Goal: Transaction & Acquisition: Purchase product/service

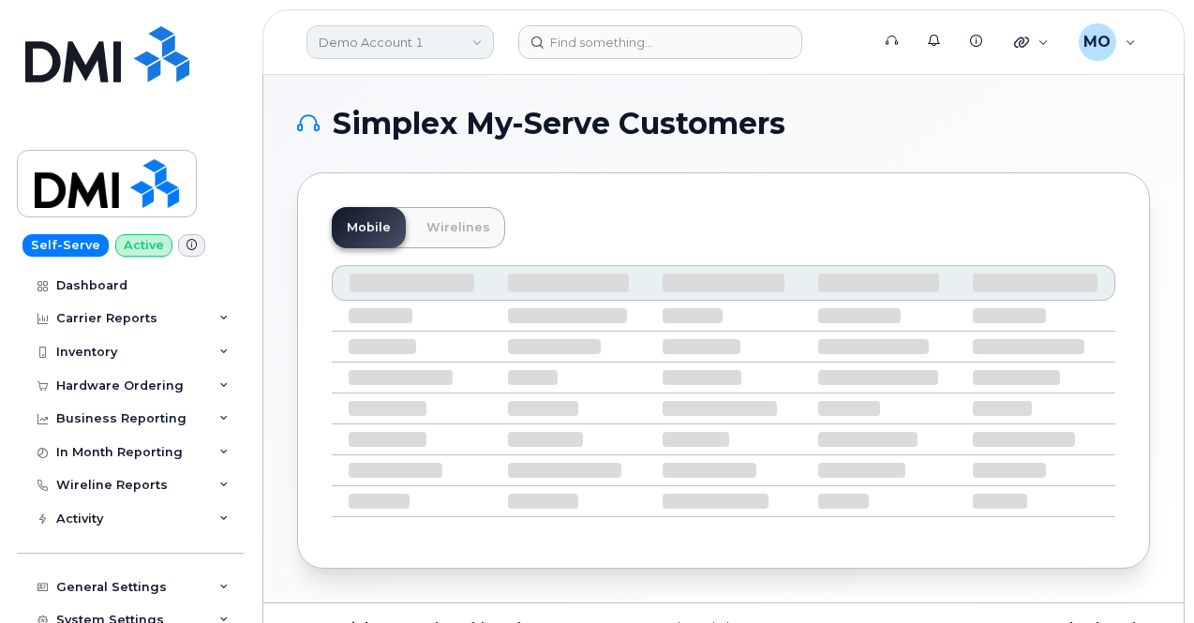
click at [366, 52] on link "Demo Account 1" at bounding box center [400, 42] width 187 height 34
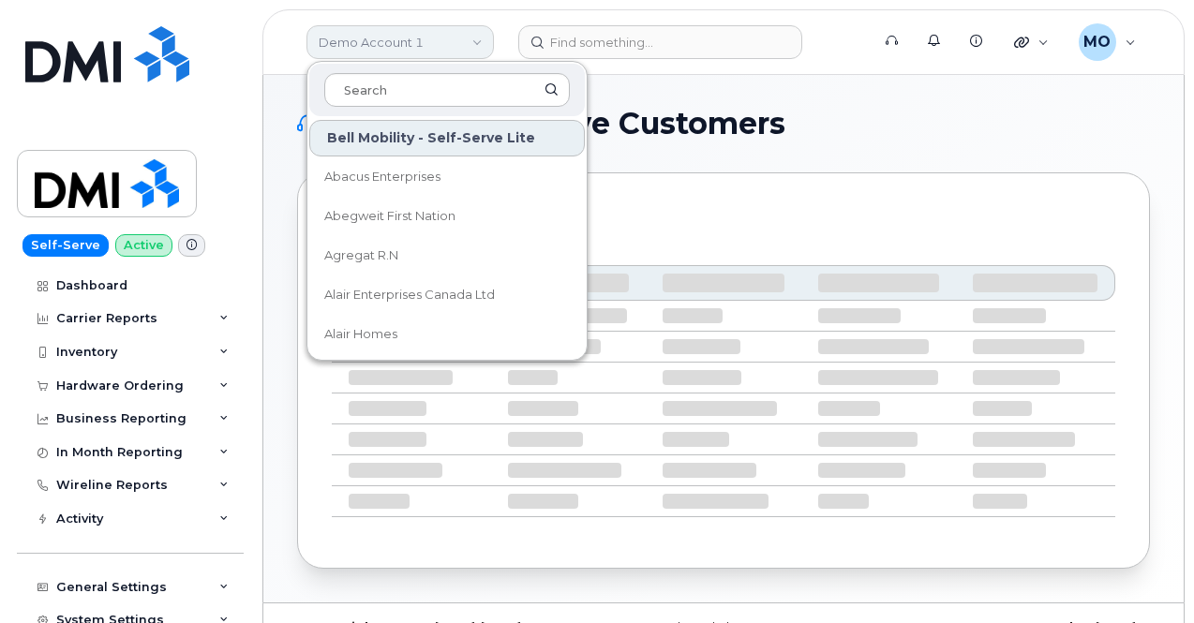
click at [366, 52] on link "Demo Account 1" at bounding box center [400, 42] width 187 height 34
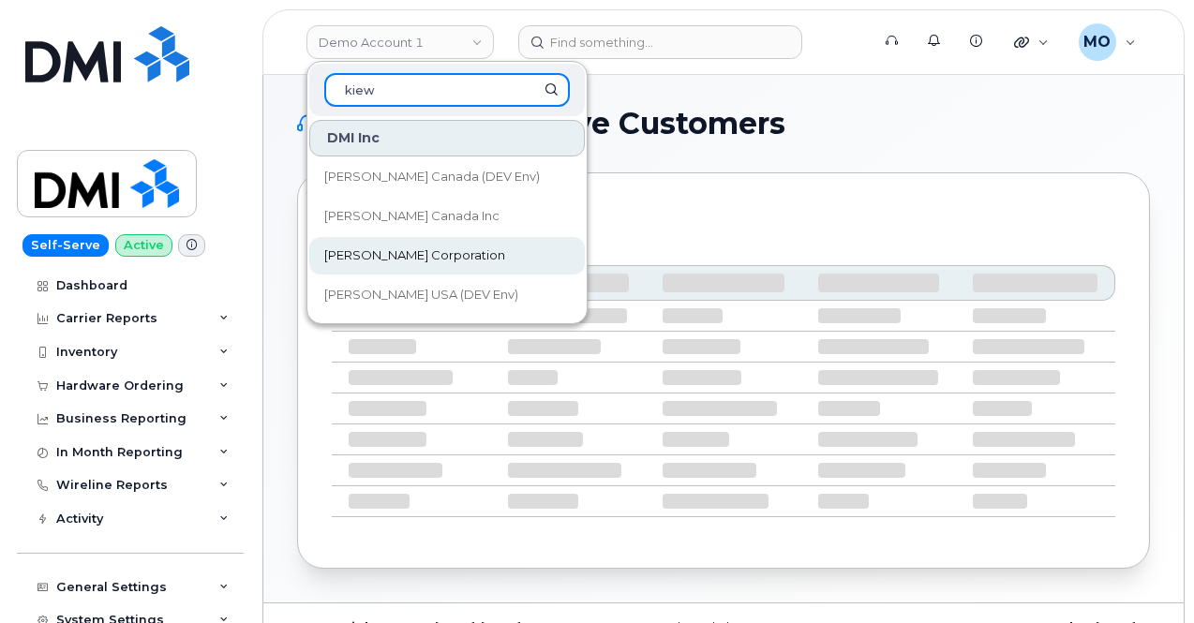
type input "kiew"
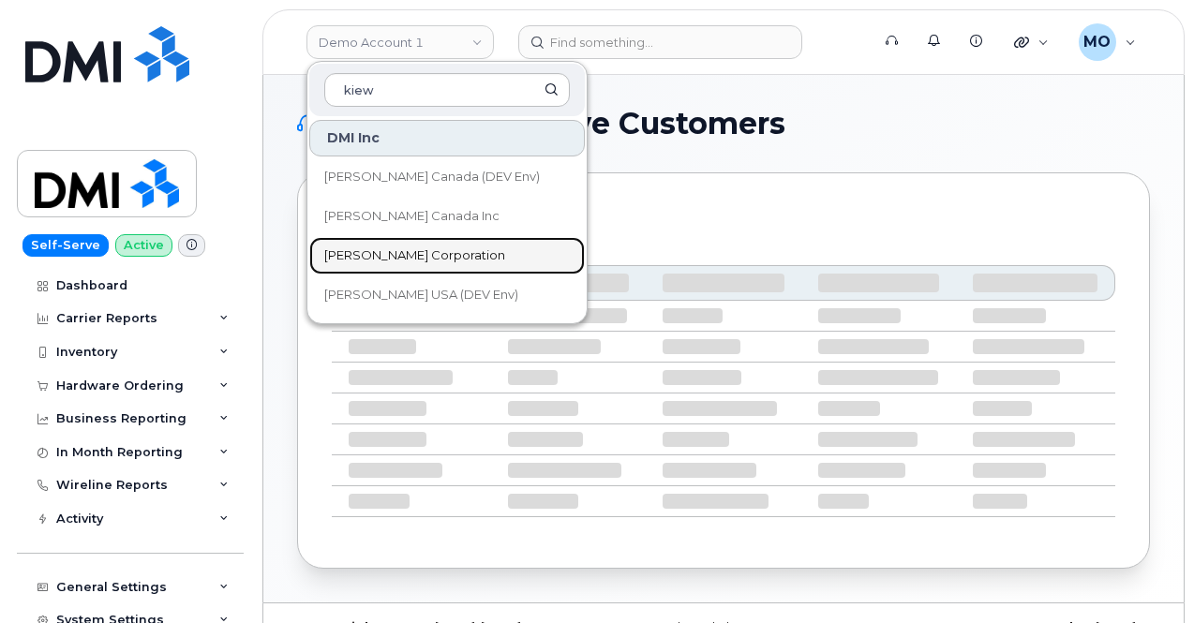
drag, startPoint x: 413, startPoint y: 248, endPoint x: 512, endPoint y: 174, distance: 123.2
click at [413, 248] on span "[PERSON_NAME] Corporation" at bounding box center [414, 256] width 181 height 19
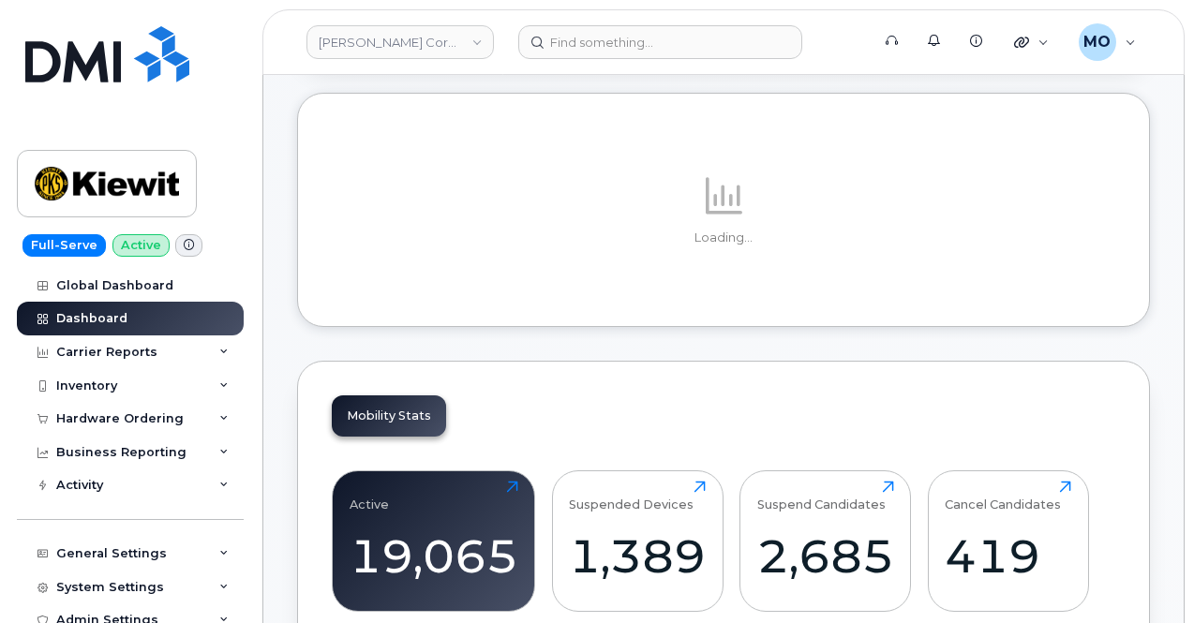
scroll to position [281, 0]
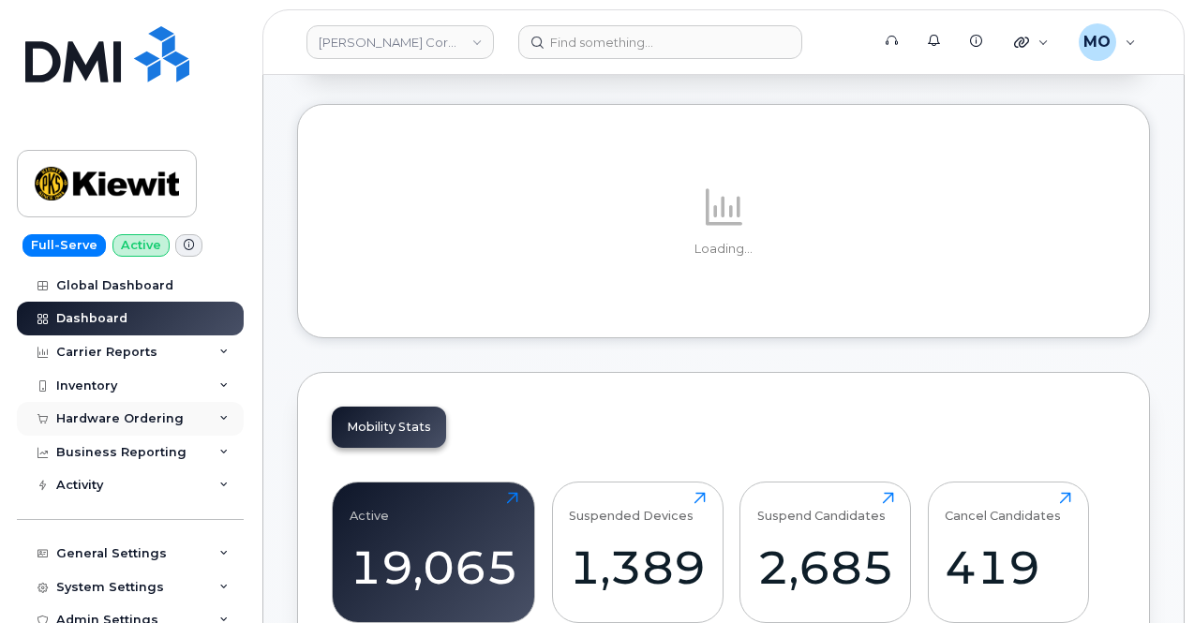
click at [146, 418] on div "Hardware Ordering" at bounding box center [119, 419] width 127 height 15
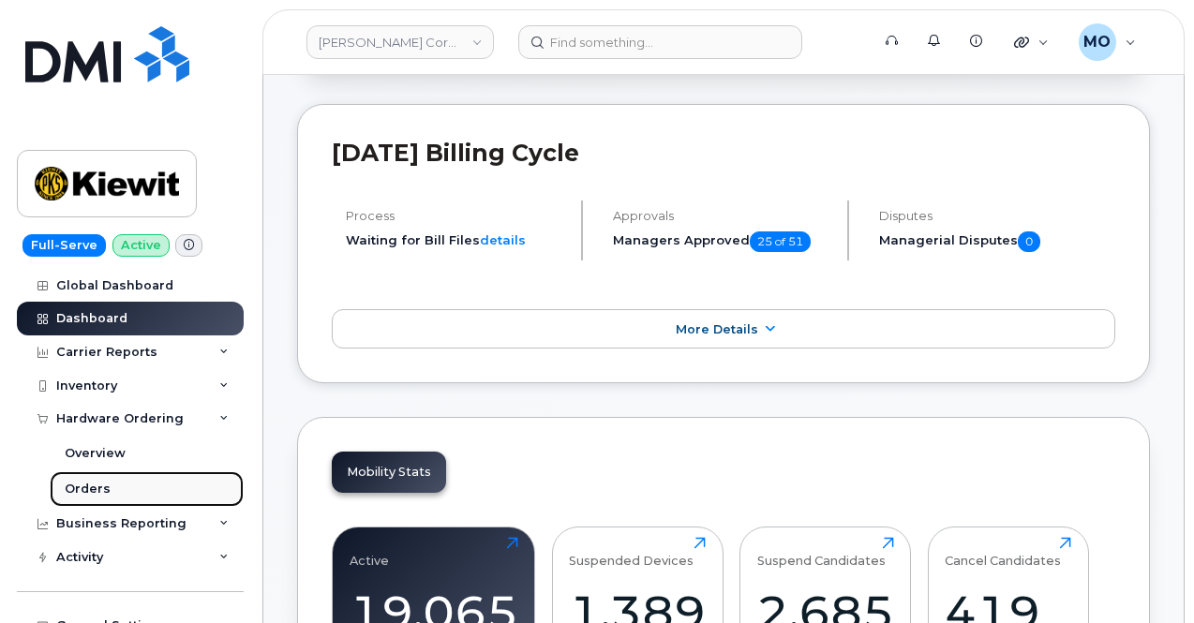
click at [116, 493] on link "Orders" at bounding box center [147, 490] width 194 height 36
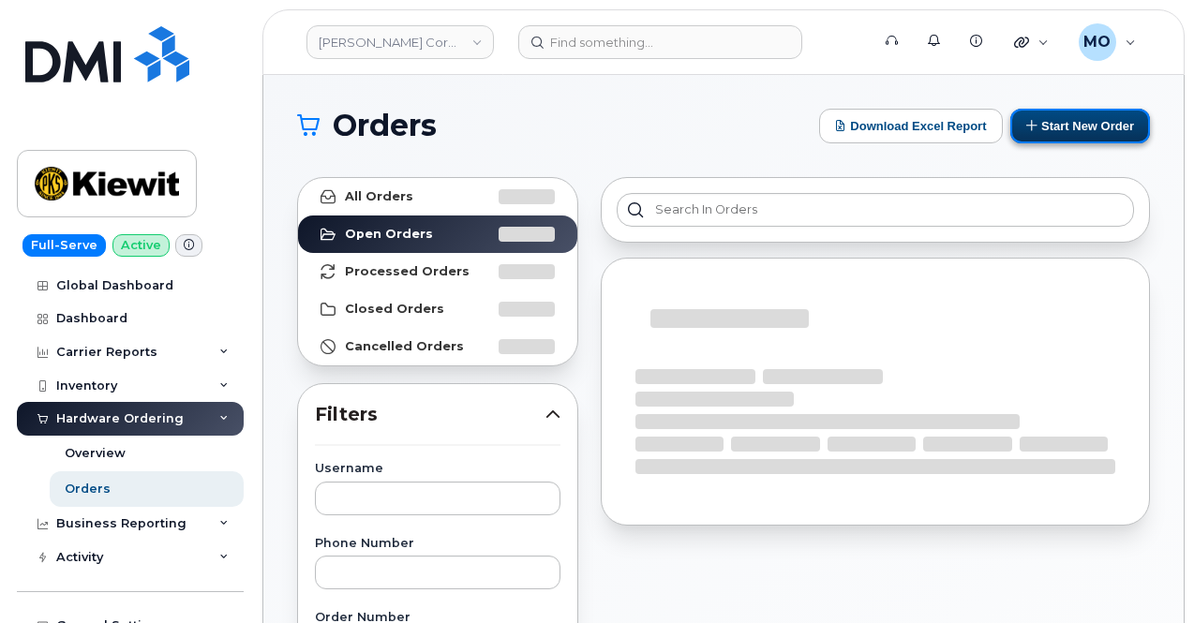
click at [1046, 115] on button "Start New Order" at bounding box center [1081, 126] width 140 height 35
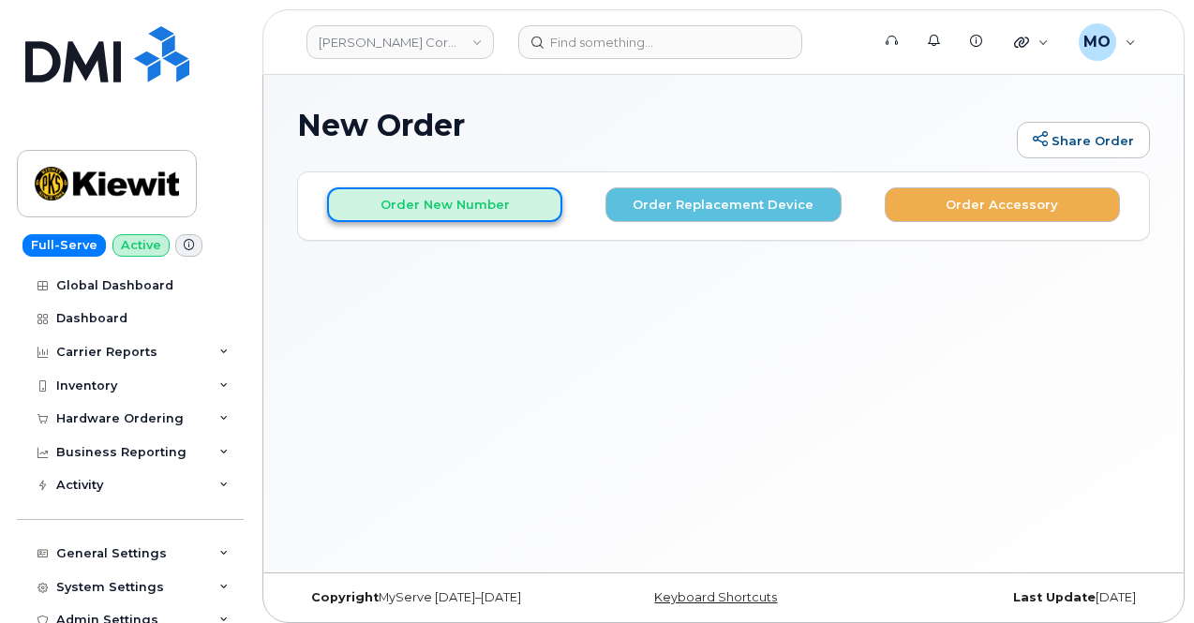
click at [433, 199] on button "Order New Number" at bounding box center [444, 204] width 235 height 35
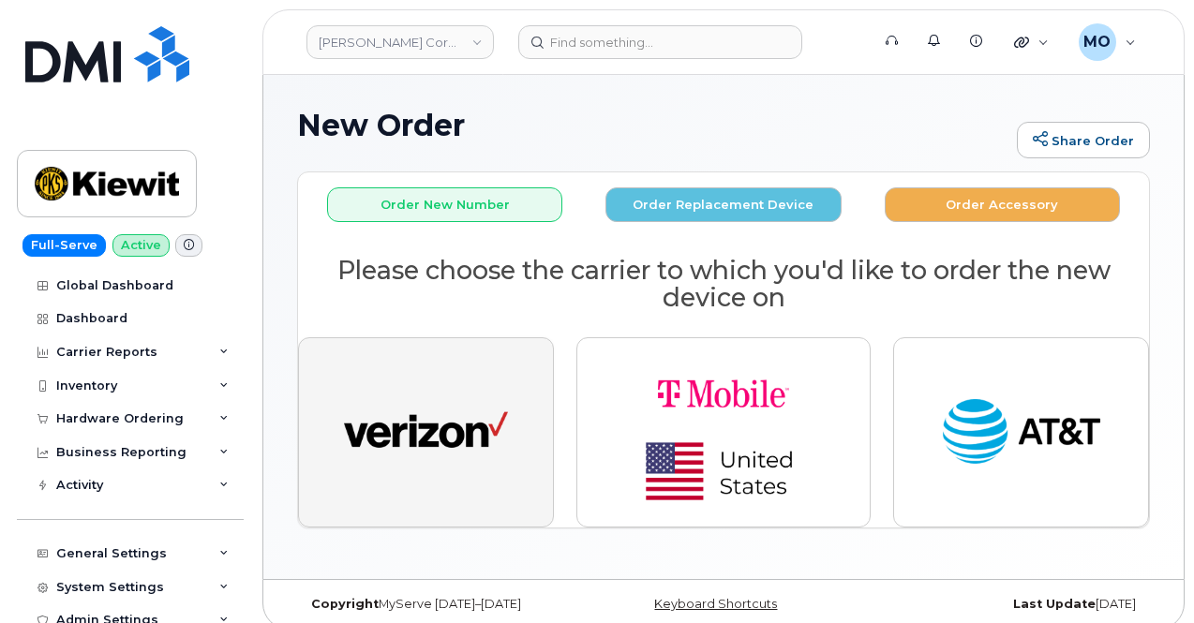
click at [444, 391] on img "button" at bounding box center [426, 433] width 164 height 84
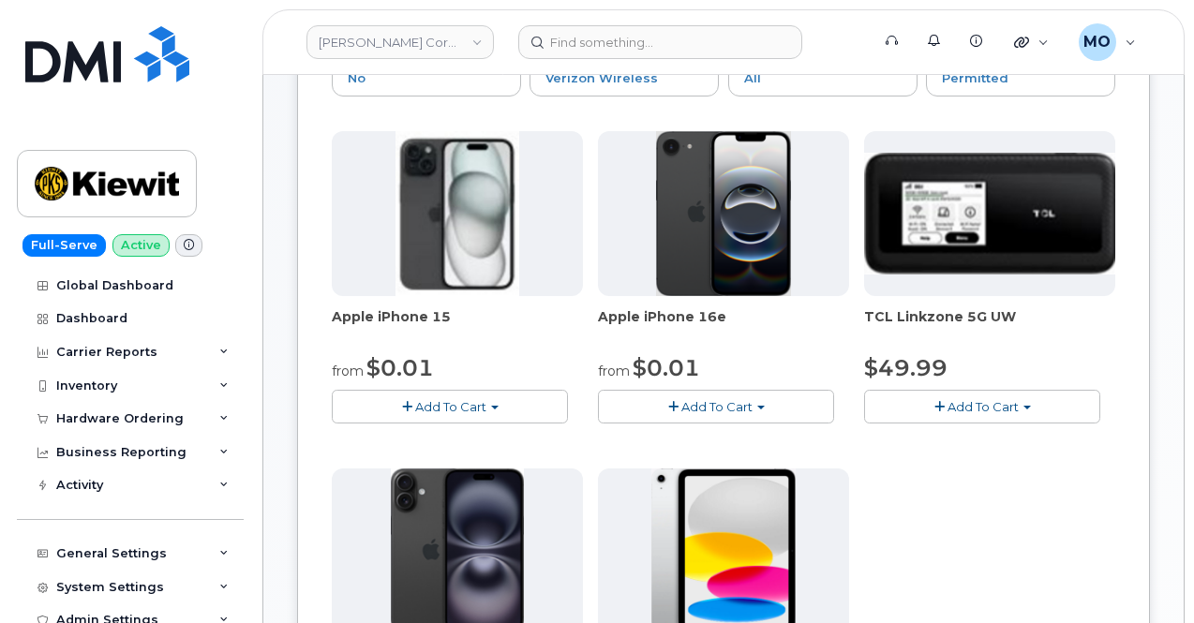
scroll to position [187, 0]
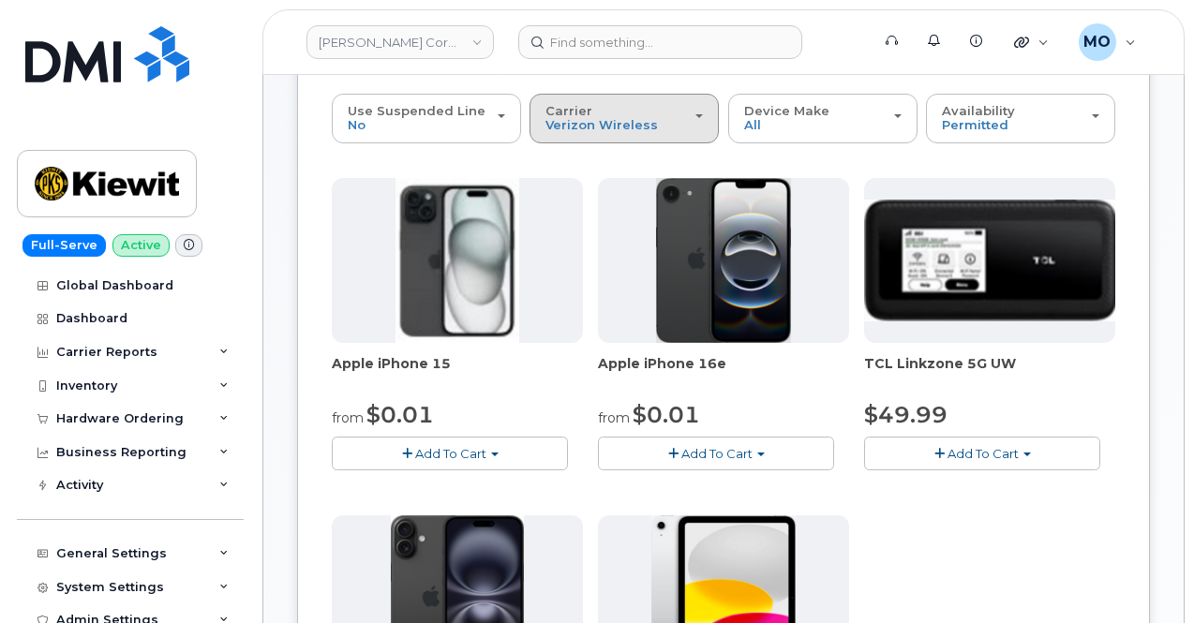
click at [637, 127] on div "Carrier Verizon Wireless T-Mobile AT&T Wireless" at bounding box center [624, 118] width 157 height 29
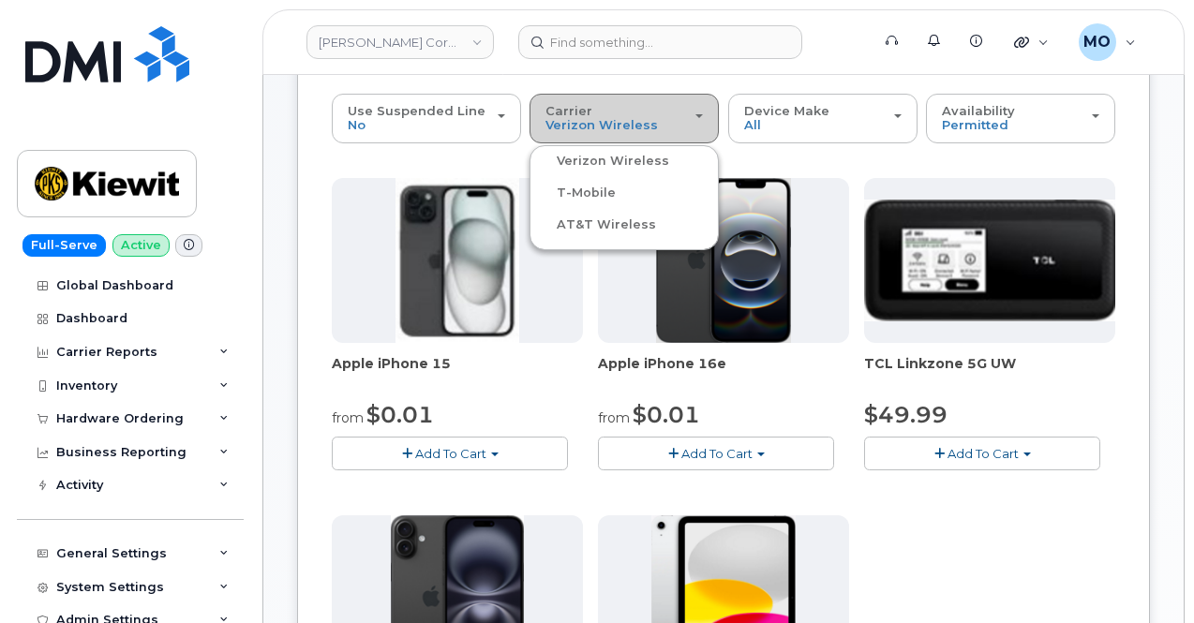
click at [637, 127] on div "Carrier Verizon Wireless T-Mobile AT&T Wireless" at bounding box center [624, 118] width 157 height 29
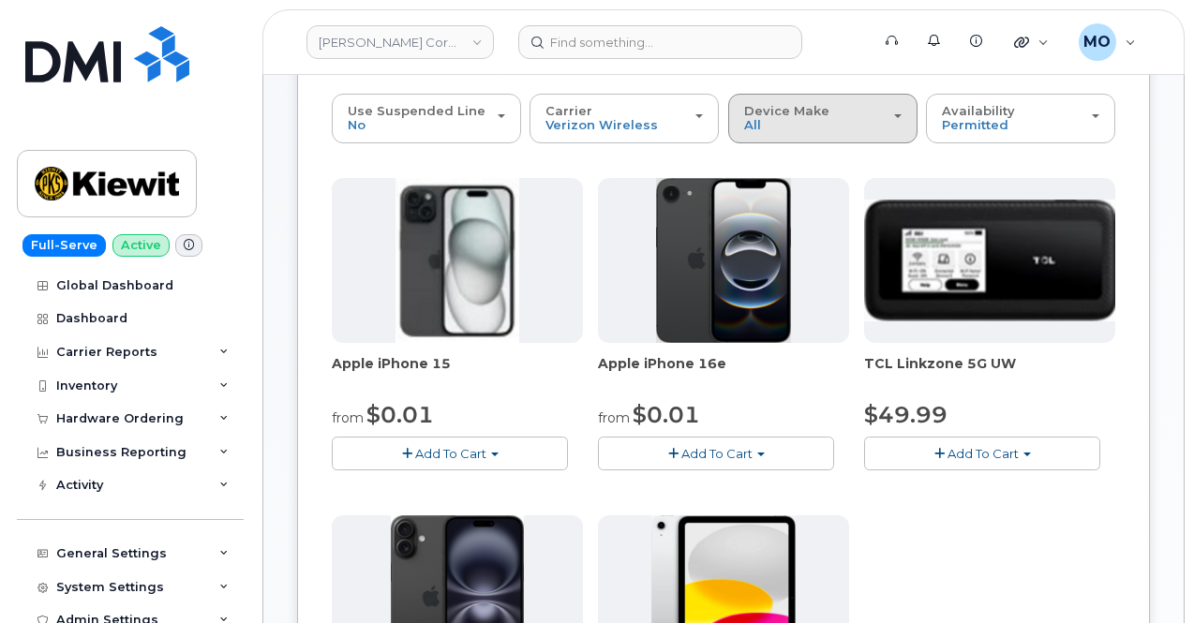
click at [771, 122] on div "Device Make All iPhone Modem Tablet" at bounding box center [822, 118] width 157 height 29
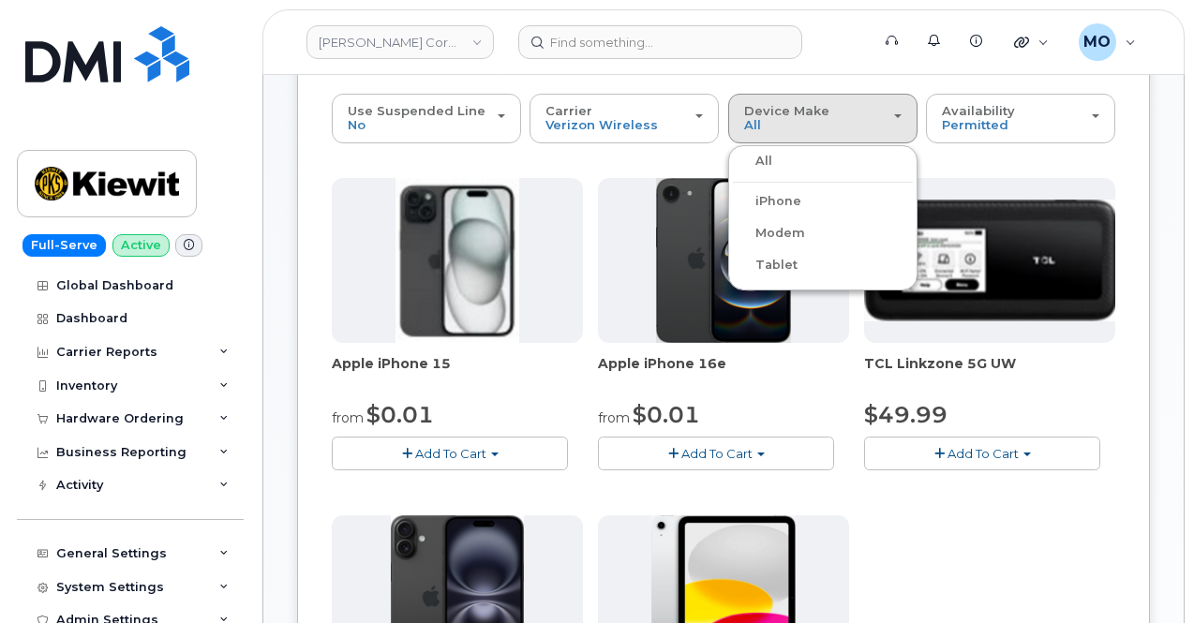
click at [750, 200] on label "iPhone" at bounding box center [767, 201] width 68 height 22
click at [0, 0] on input "iPhone" at bounding box center [0, 0] width 0 height 0
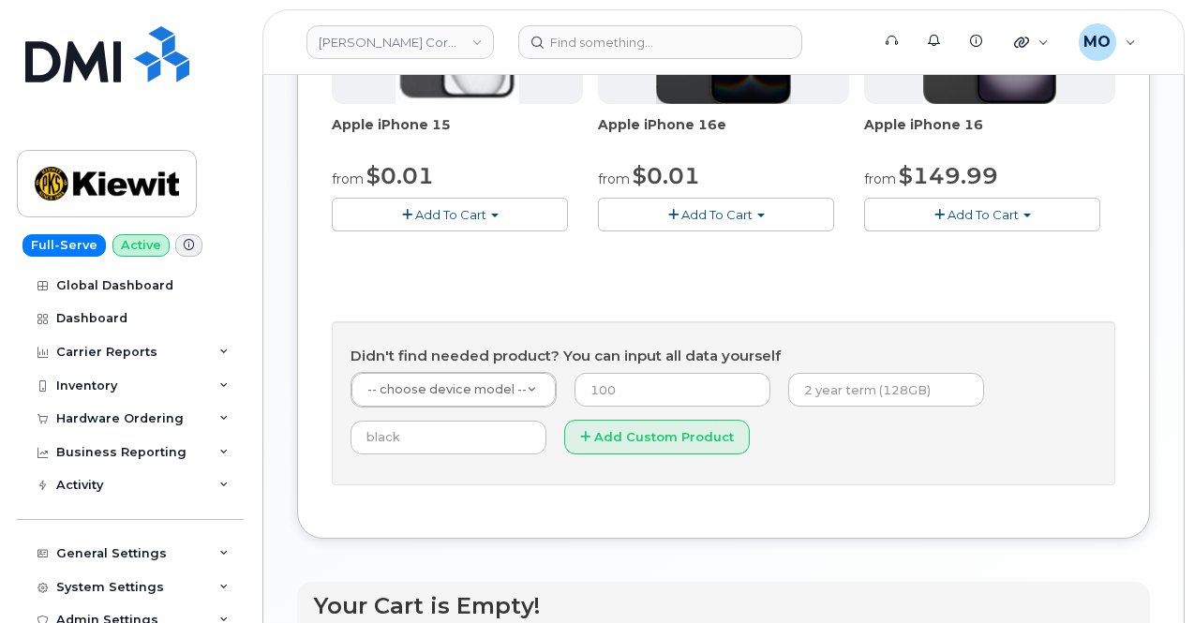
scroll to position [469, 0]
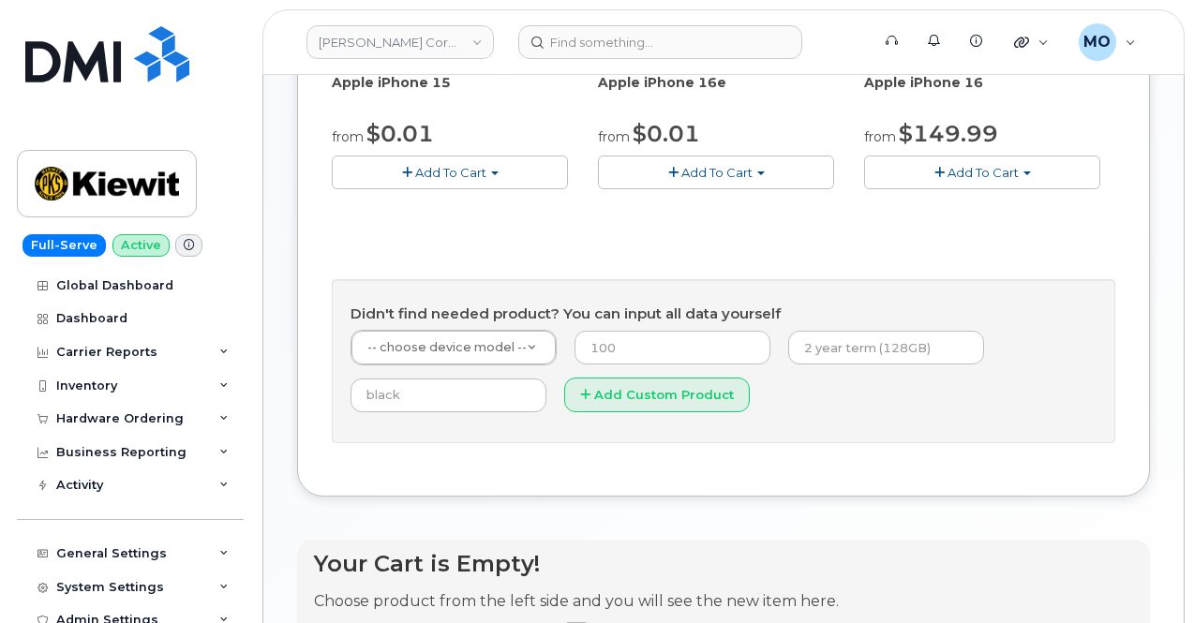
click at [682, 180] on span "Add To Cart" at bounding box center [717, 172] width 71 height 15
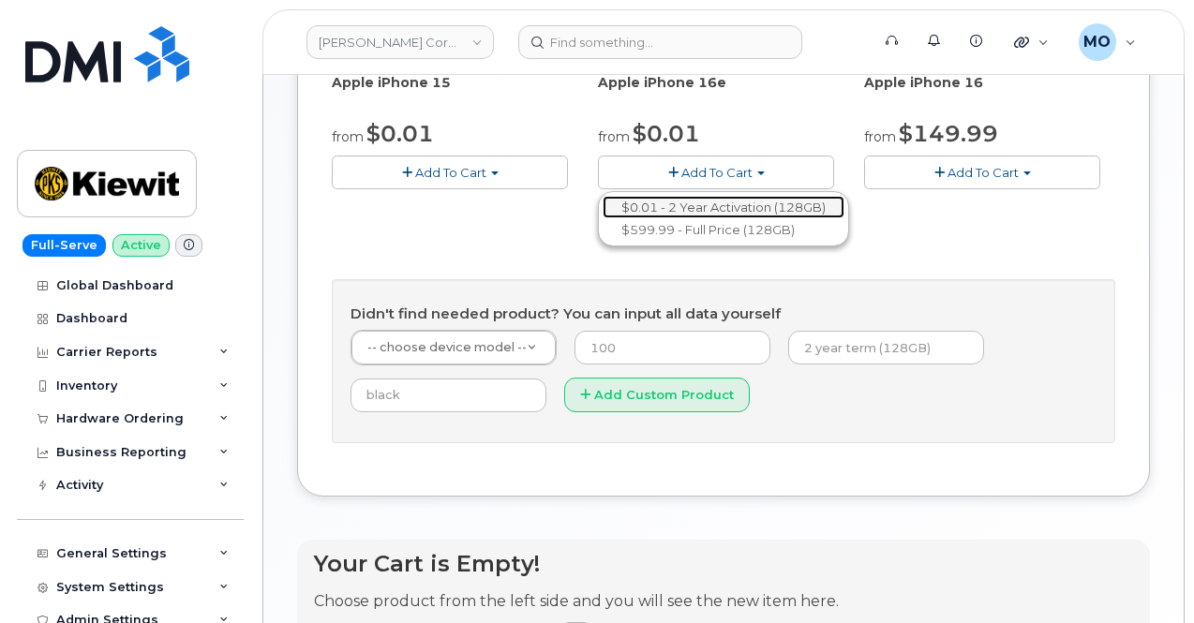
click at [615, 219] on link "$0.01 - 2 Year Activation (128GB)" at bounding box center [724, 207] width 242 height 23
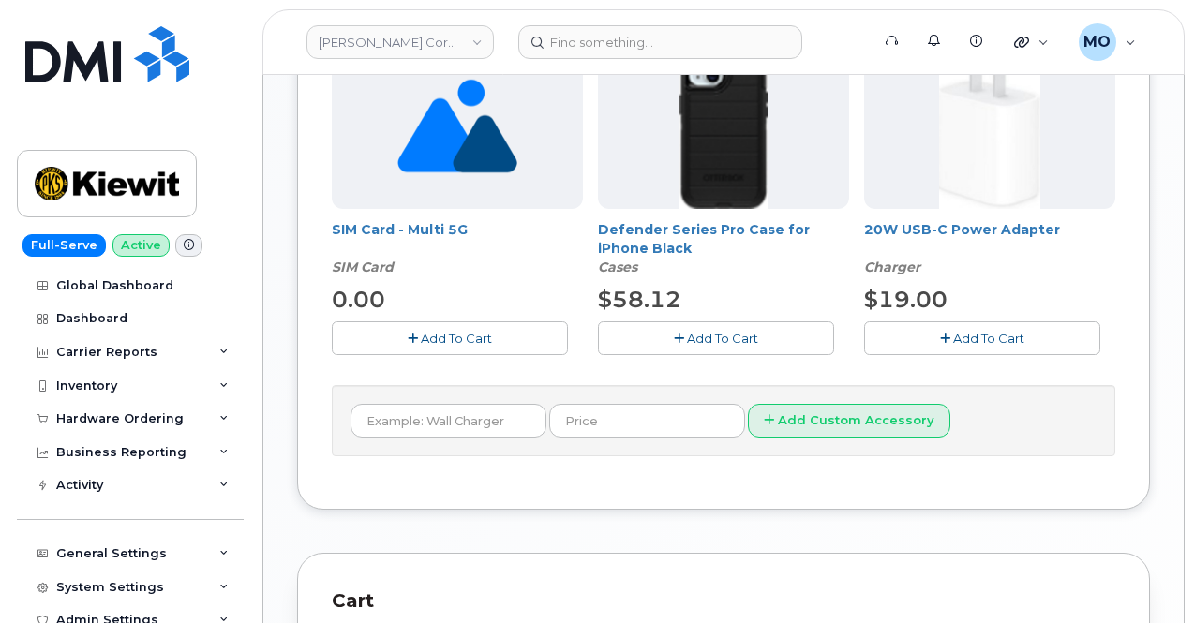
scroll to position [750, 0]
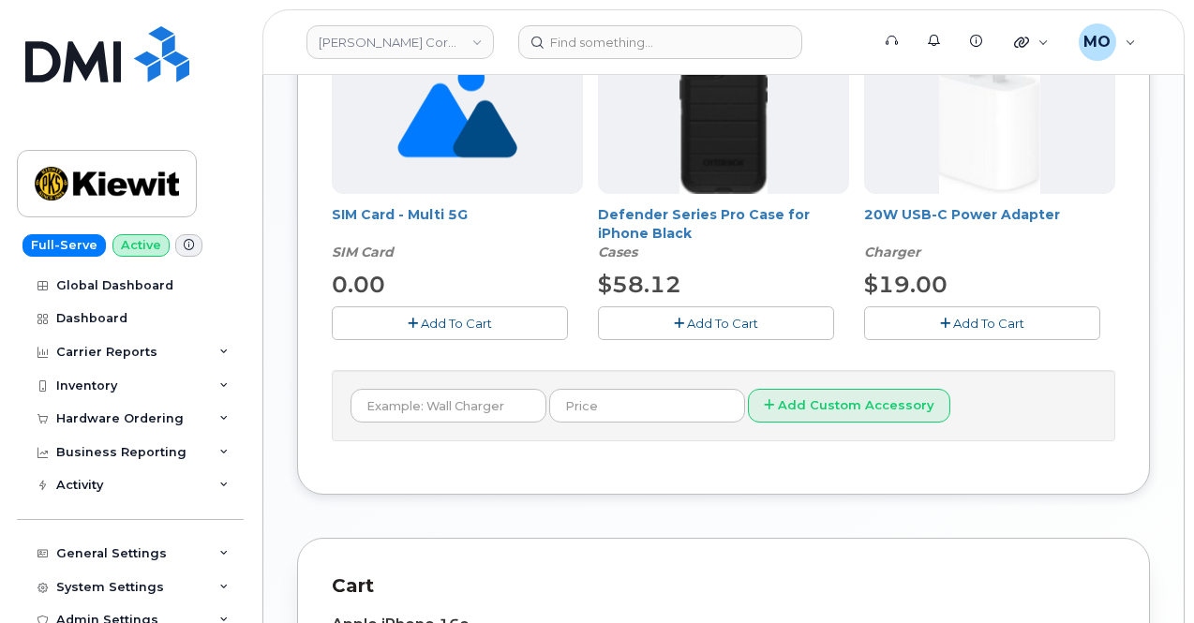
click at [610, 328] on button "Add To Cart" at bounding box center [716, 323] width 236 height 33
click at [953, 322] on span "Add To Cart" at bounding box center [988, 323] width 71 height 15
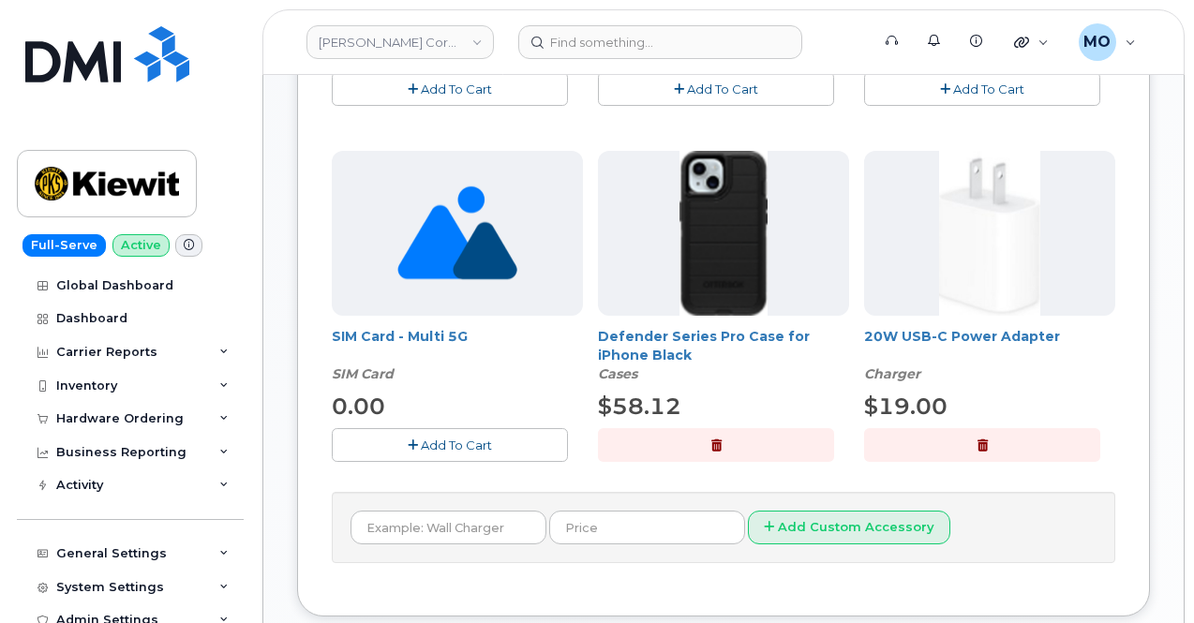
scroll to position [397, 0]
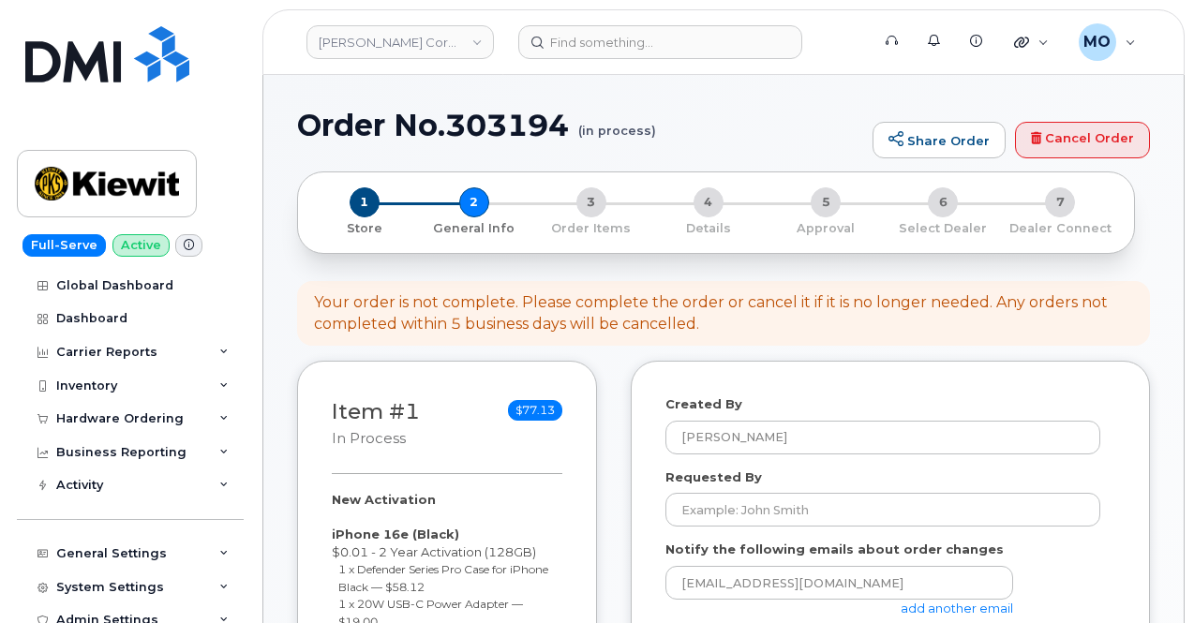
select select
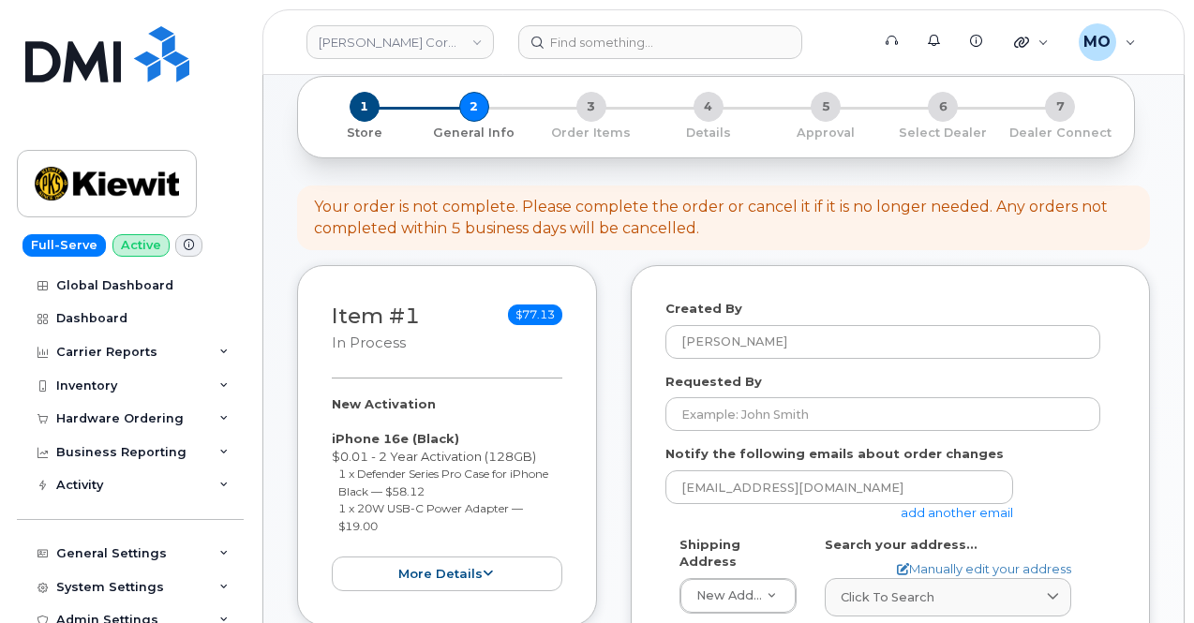
scroll to position [281, 0]
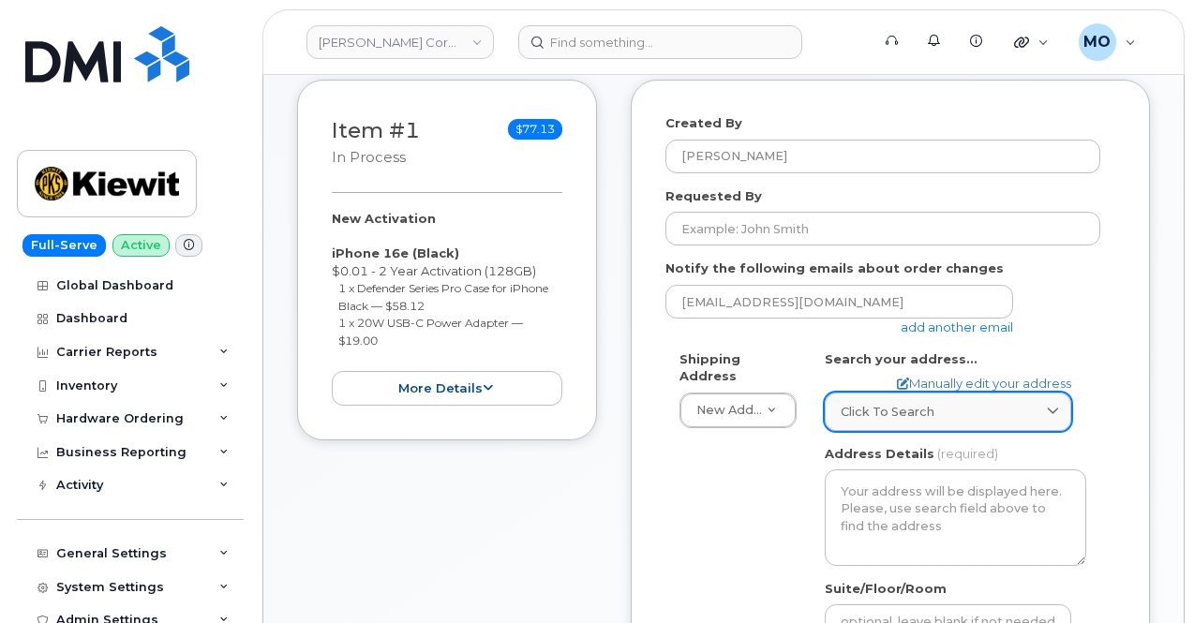
click at [903, 408] on span "Click to search" at bounding box center [888, 412] width 94 height 18
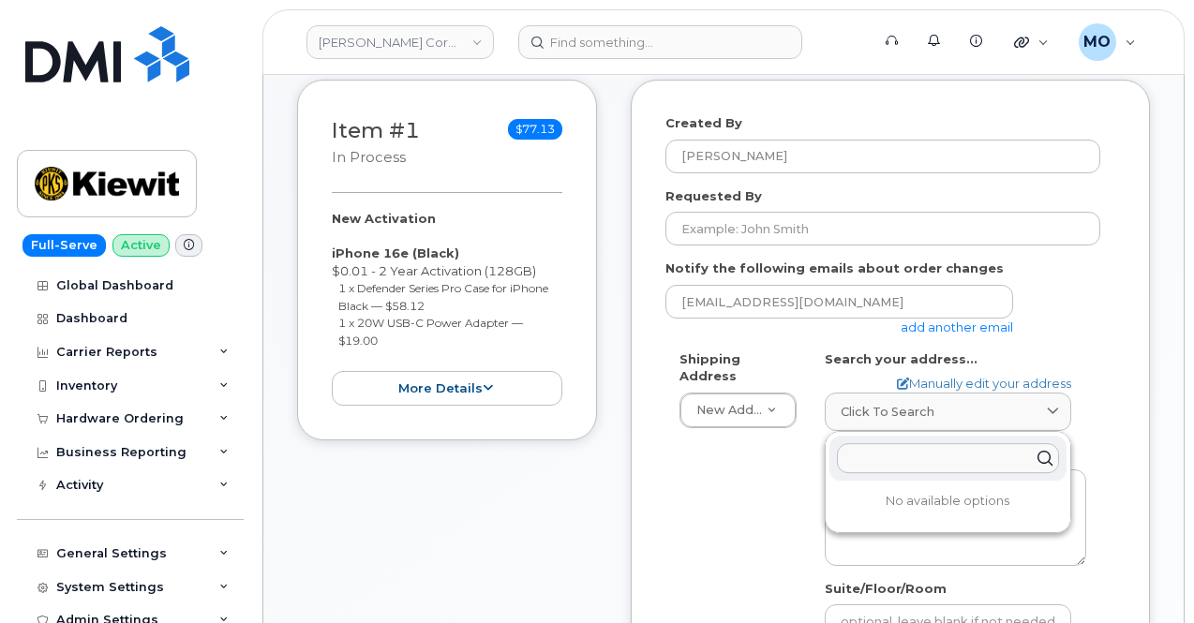
click at [923, 455] on input "text" at bounding box center [948, 458] width 222 height 30
paste input "1555 E McAndrews Rd Ste 303. Medford, OR 97504"
type input "1555 E McAndrews Rd Ste 303. Medford, OR 97504"
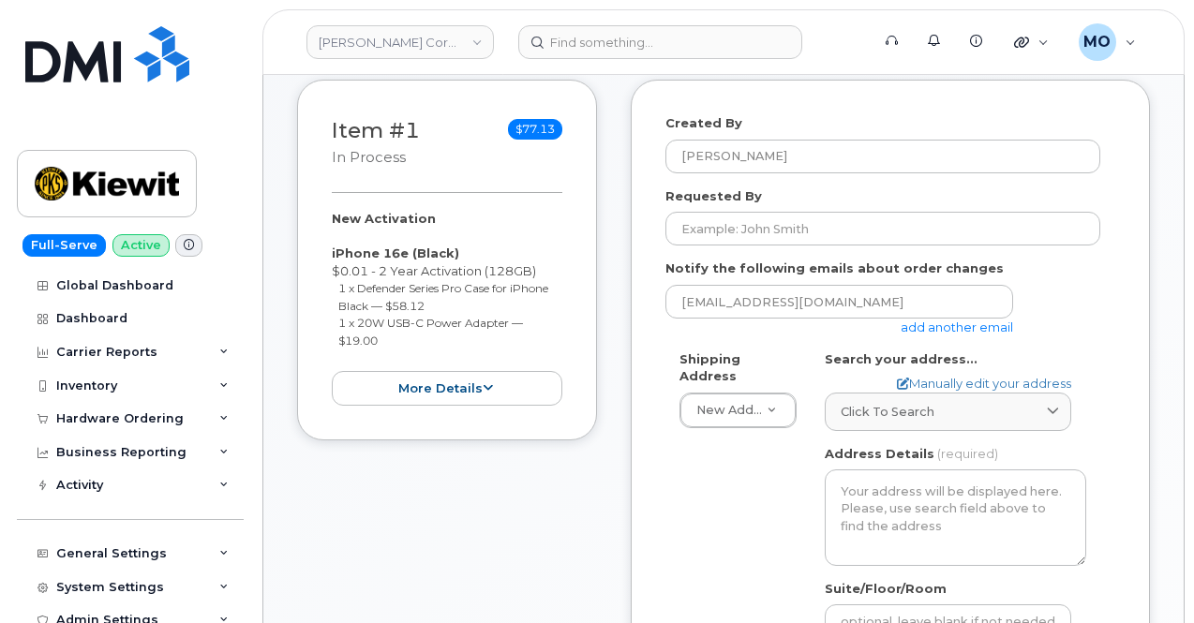
scroll to position [367, 0]
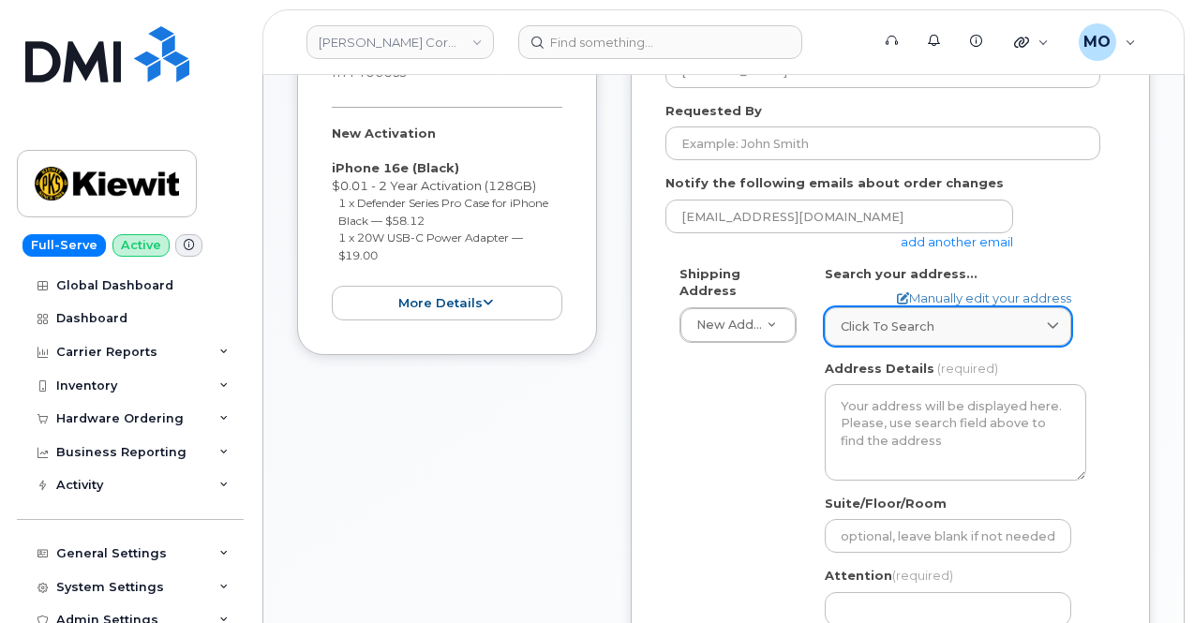
click at [951, 331] on div "Click to search" at bounding box center [948, 327] width 215 height 18
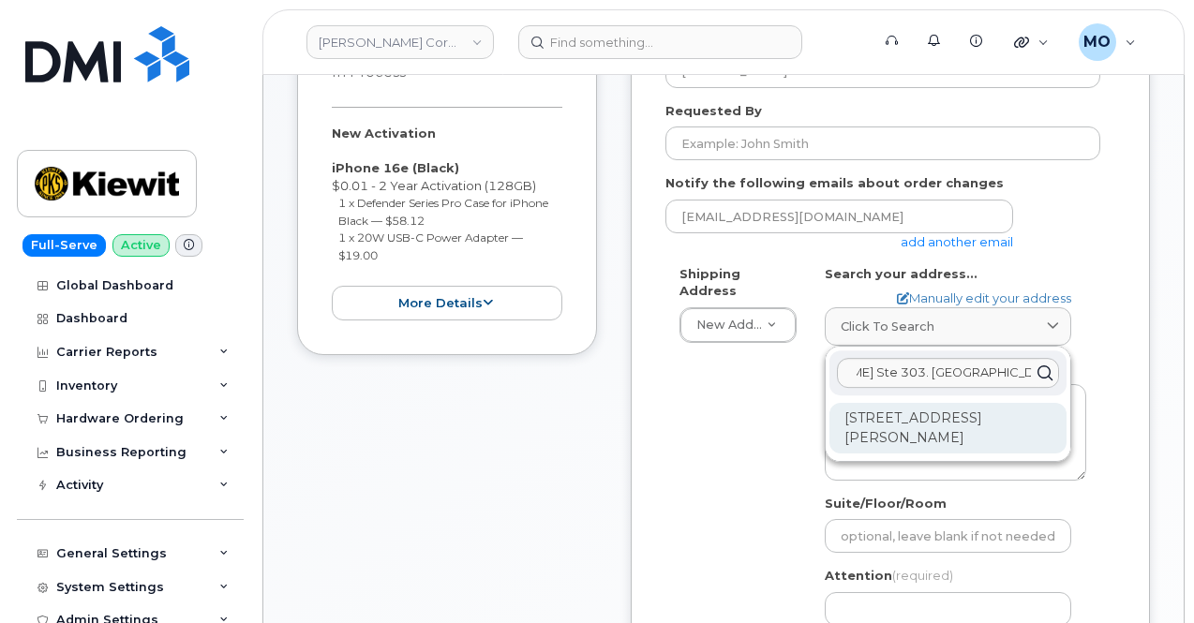
click at [937, 432] on div "1555 E McAndrews Rd Ste 303 Medford OR 97504-5568" at bounding box center [948, 428] width 237 height 51
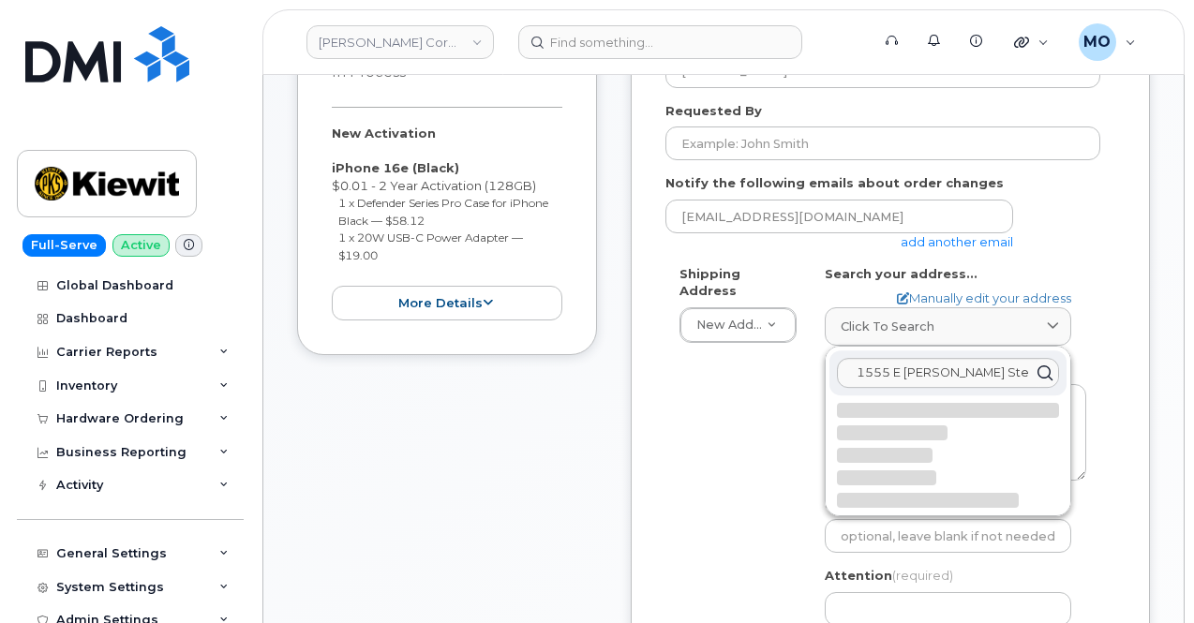
select select
type textarea "1555 E Mcandrews Rd Ste 303 MEDFORD OR 97504-5568 UNITED STATES"
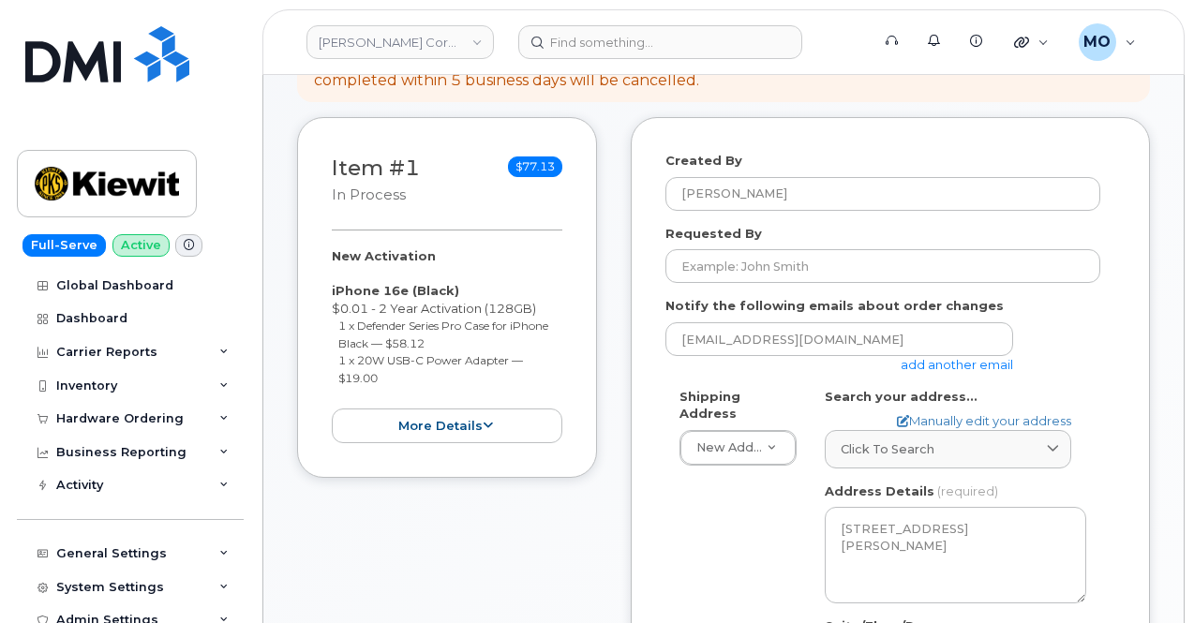
scroll to position [273, 0]
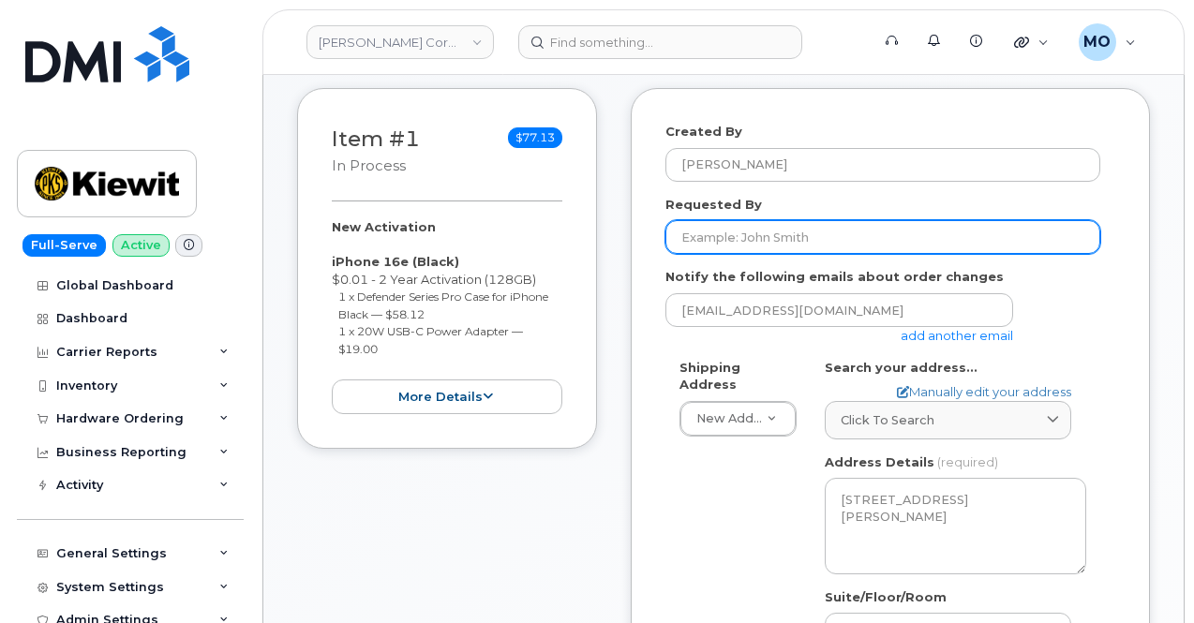
click at [774, 235] on input "Requested By" at bounding box center [883, 237] width 435 height 34
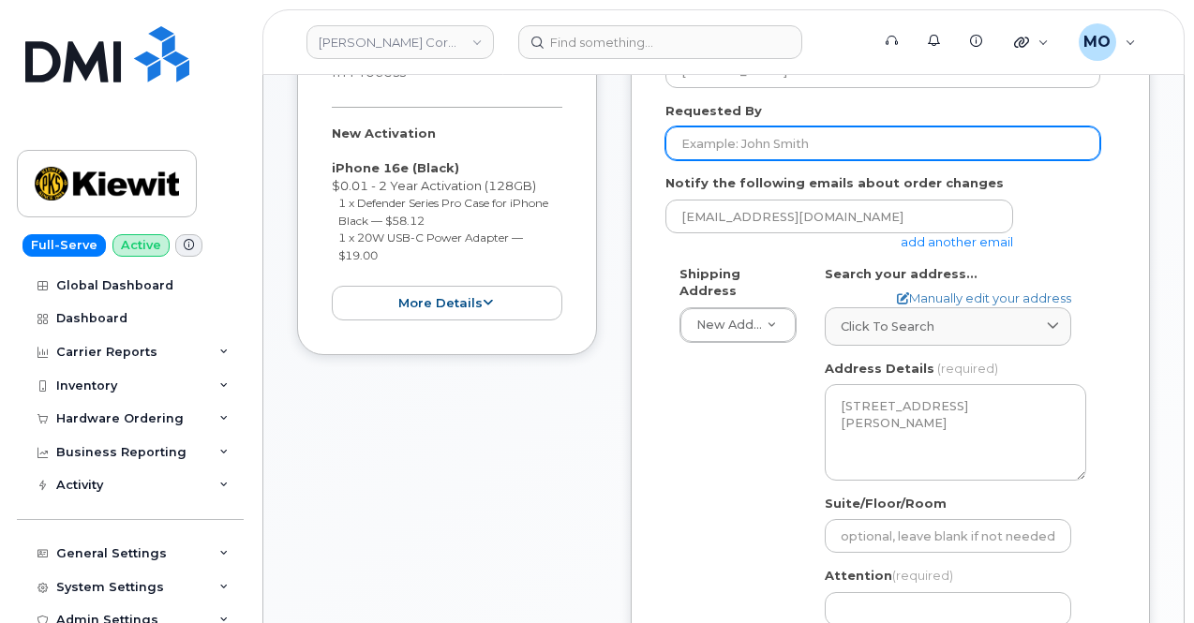
paste input "ANDREW.HUANG@KIEWIT.COM"
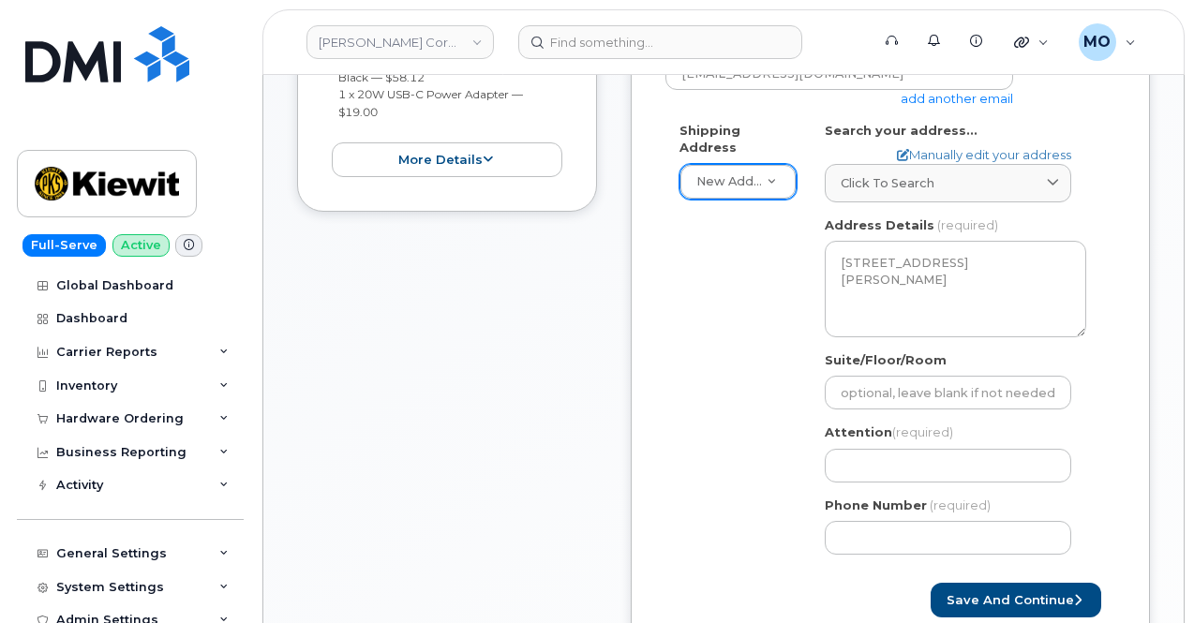
scroll to position [648, 0]
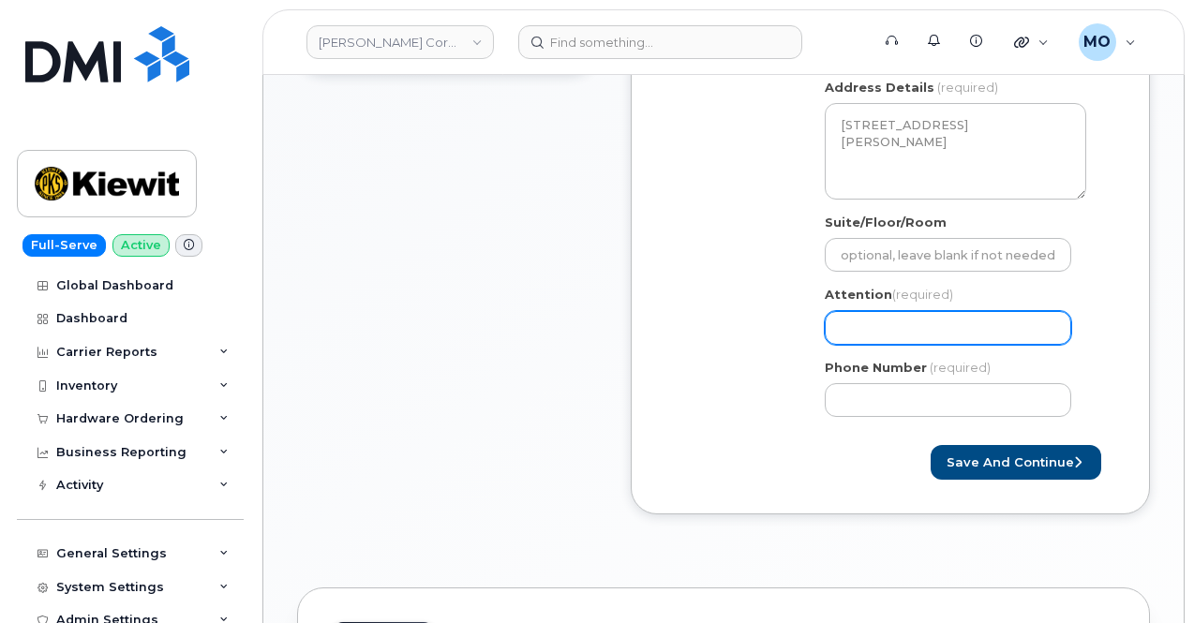
type input "ANDREW.HUANG@KIEWIT.COM"
click at [898, 323] on input "Attention (required)" at bounding box center [948, 328] width 247 height 34
paste input "ANDREW.HUANG@KIEWIT.COM"
select select
type input "ANDREW.HUANG@KIEWIT.COM"
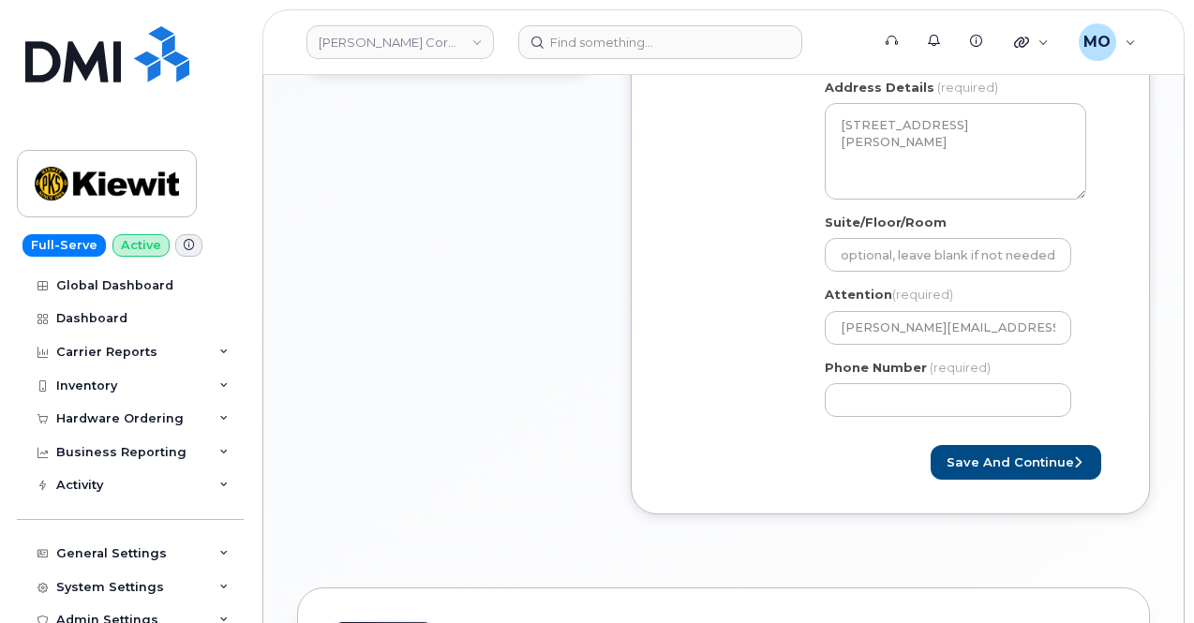
click at [896, 381] on div "Phone Number (required)" at bounding box center [956, 388] width 262 height 59
click at [889, 393] on input "Phone Number" at bounding box center [948, 400] width 247 height 34
click at [962, 457] on button "Save and Continue" at bounding box center [1016, 462] width 171 height 35
click at [901, 399] on input "Phone Number" at bounding box center [948, 400] width 247 height 34
select select
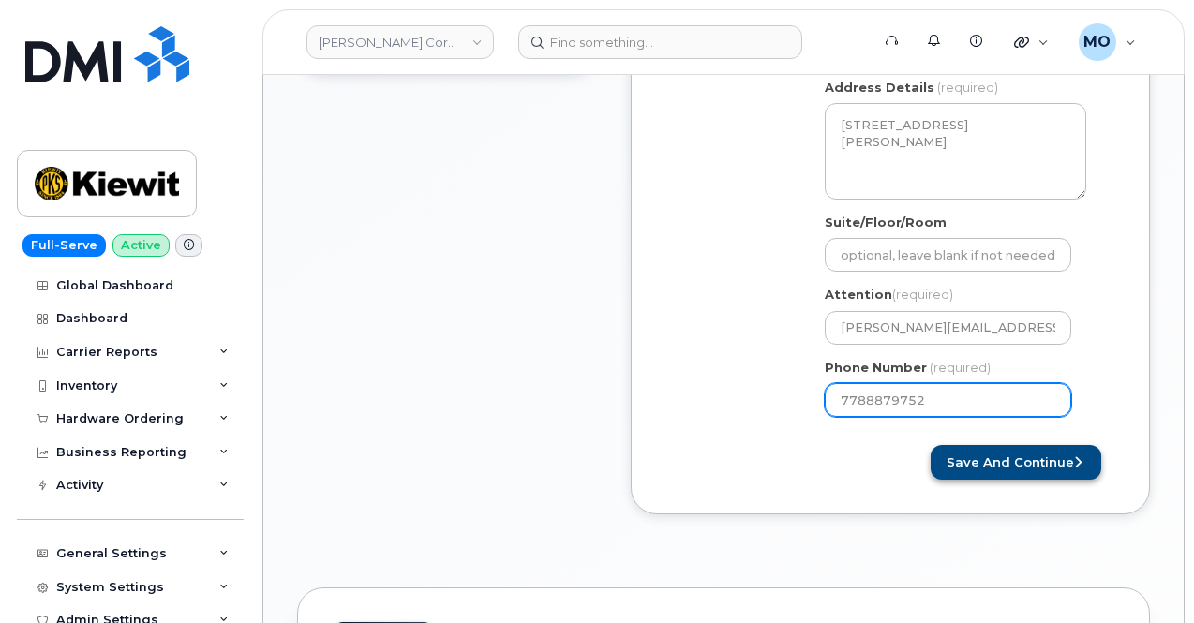
type input "7788879752"
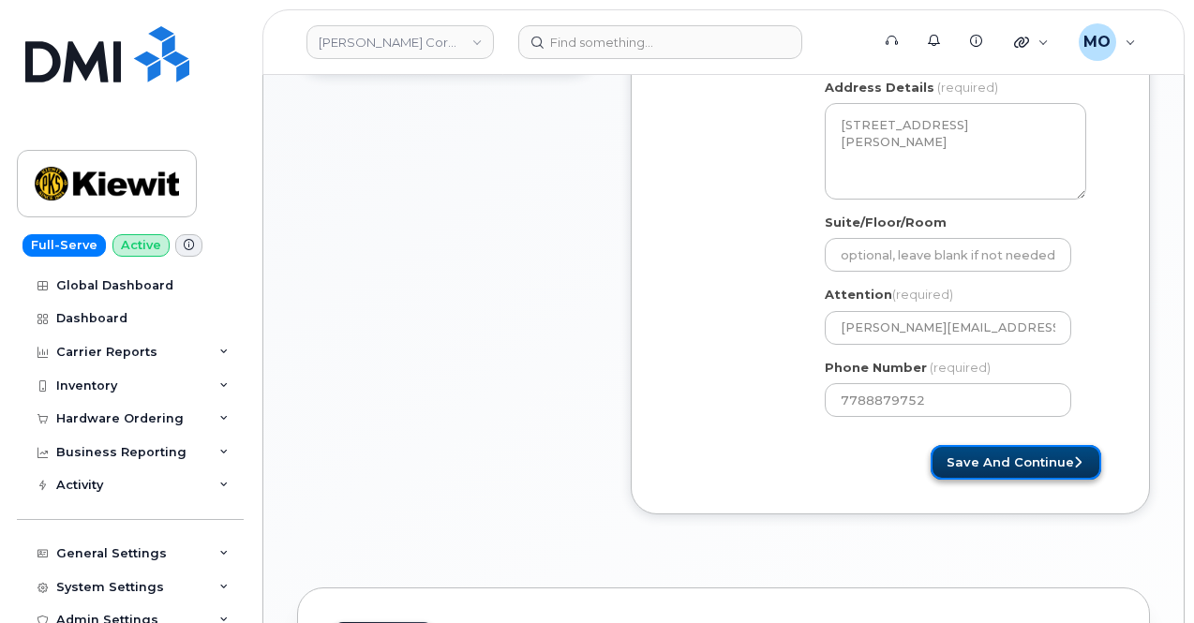
click at [1066, 472] on button "Save and Continue" at bounding box center [1016, 462] width 171 height 35
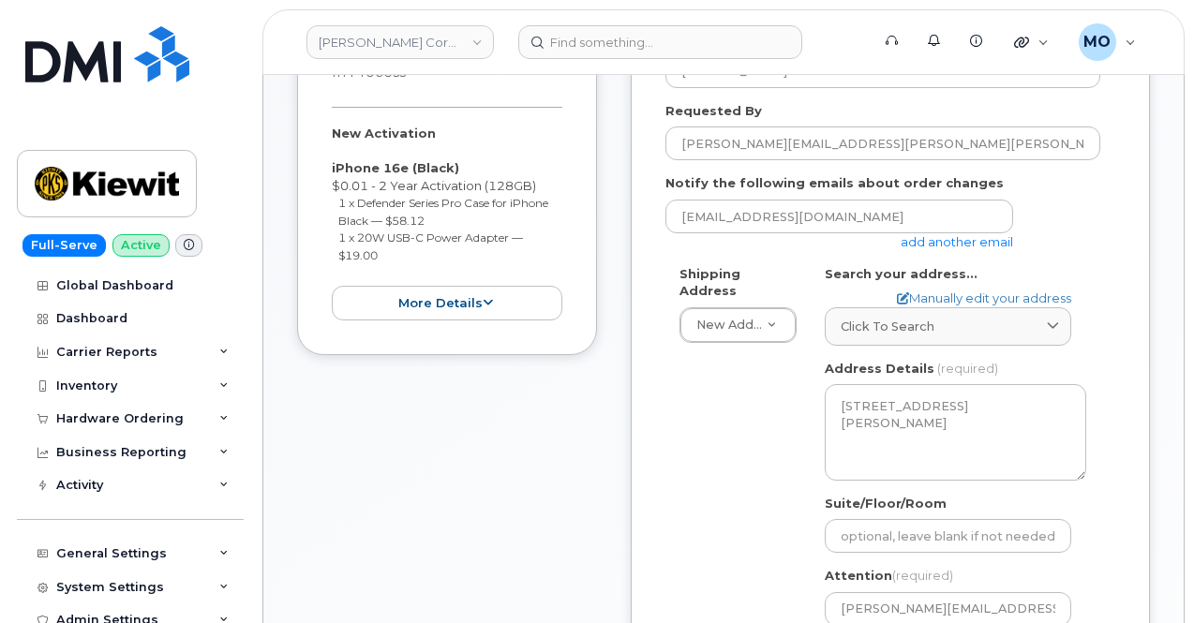
scroll to position [247, 0]
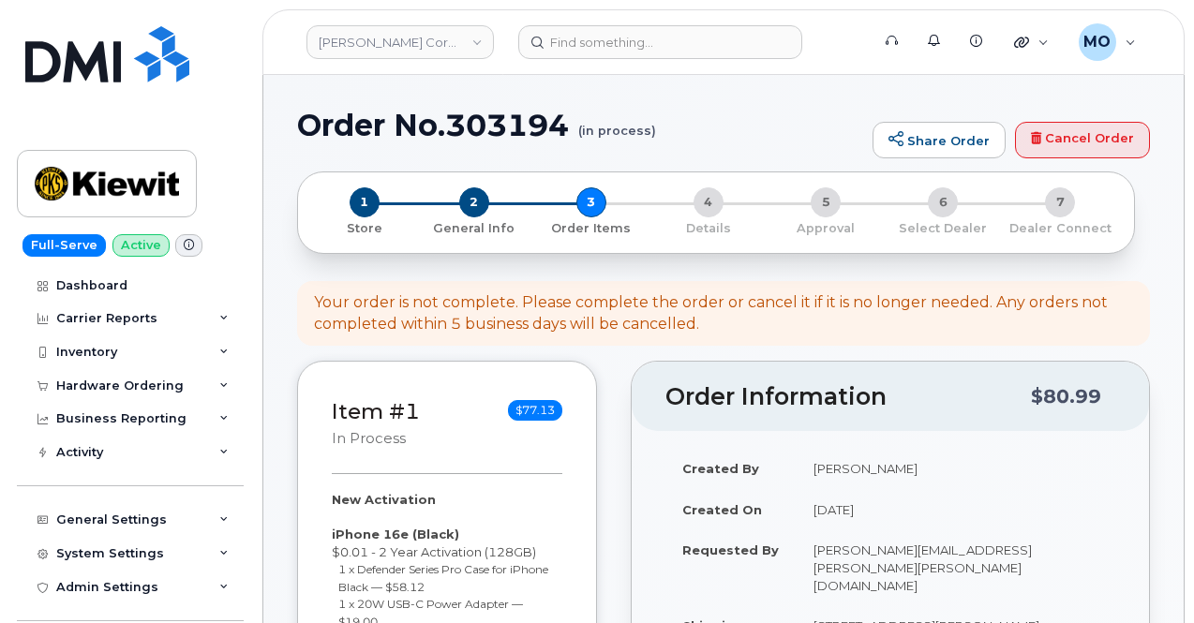
select select
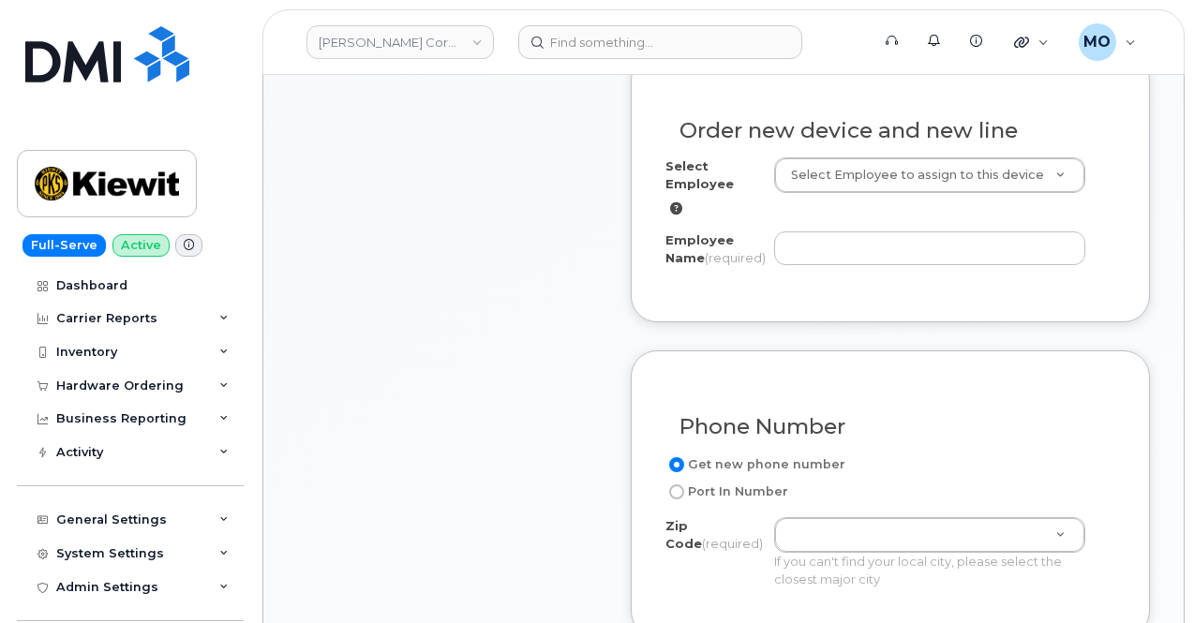
scroll to position [750, 0]
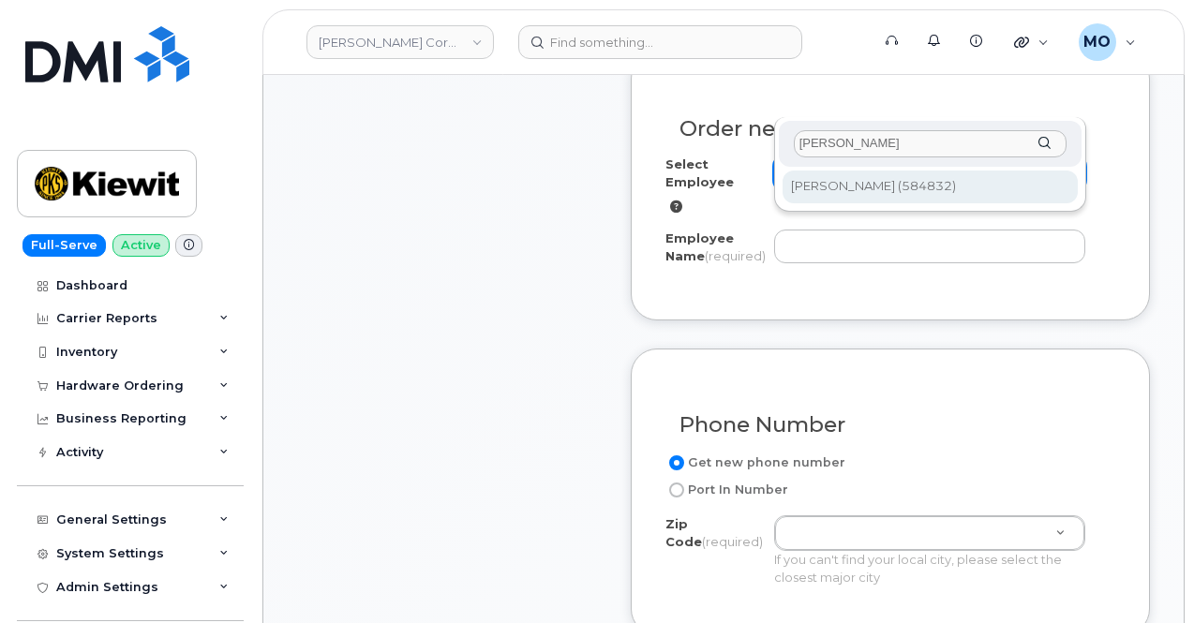
type input "[PERSON_NAME]"
type input "2999004"
type input "[PERSON_NAME]"
type input "[STREET_ADDRESS]"
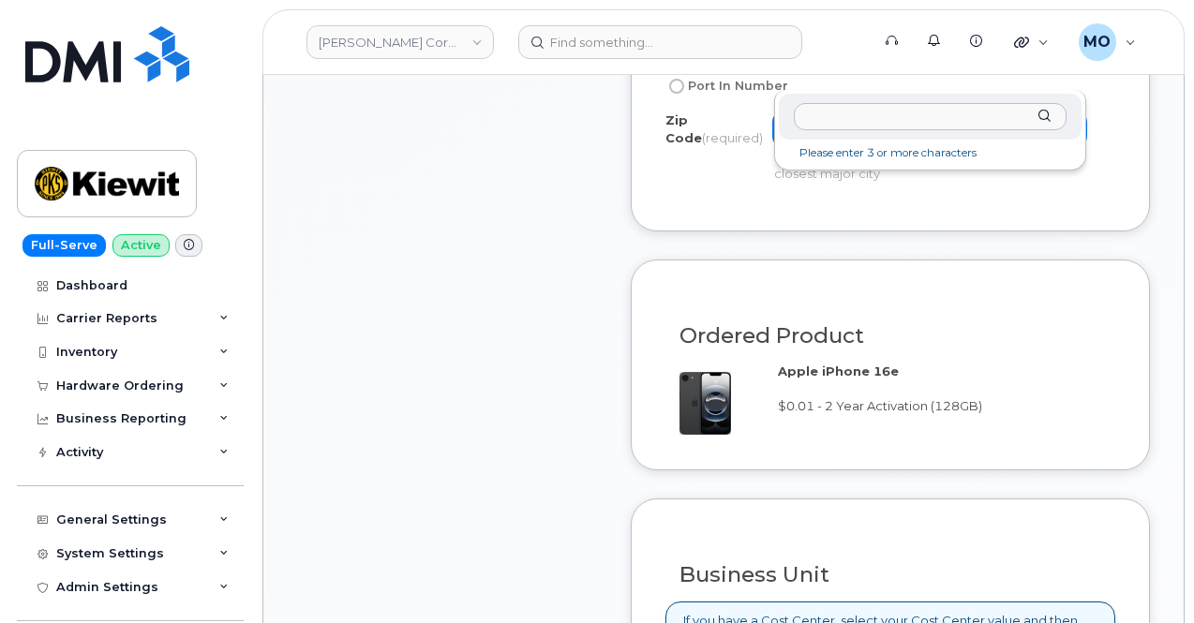
scroll to position [1125, 0]
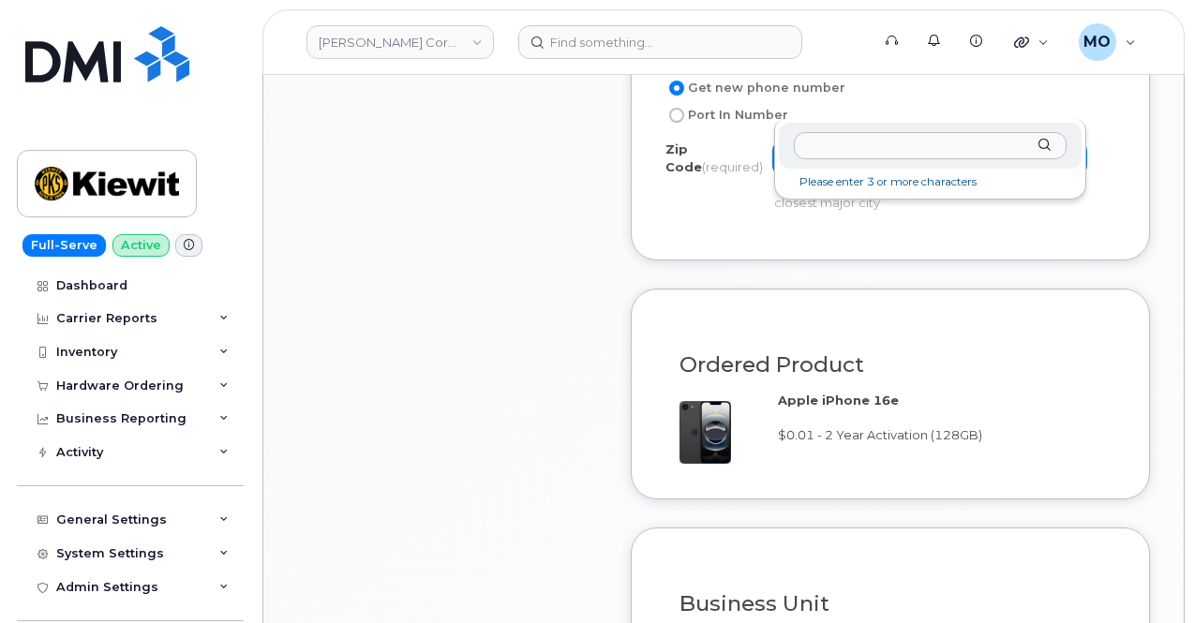
click at [955, 149] on input "Zip Code (required)" at bounding box center [930, 145] width 273 height 27
paste input "97504"
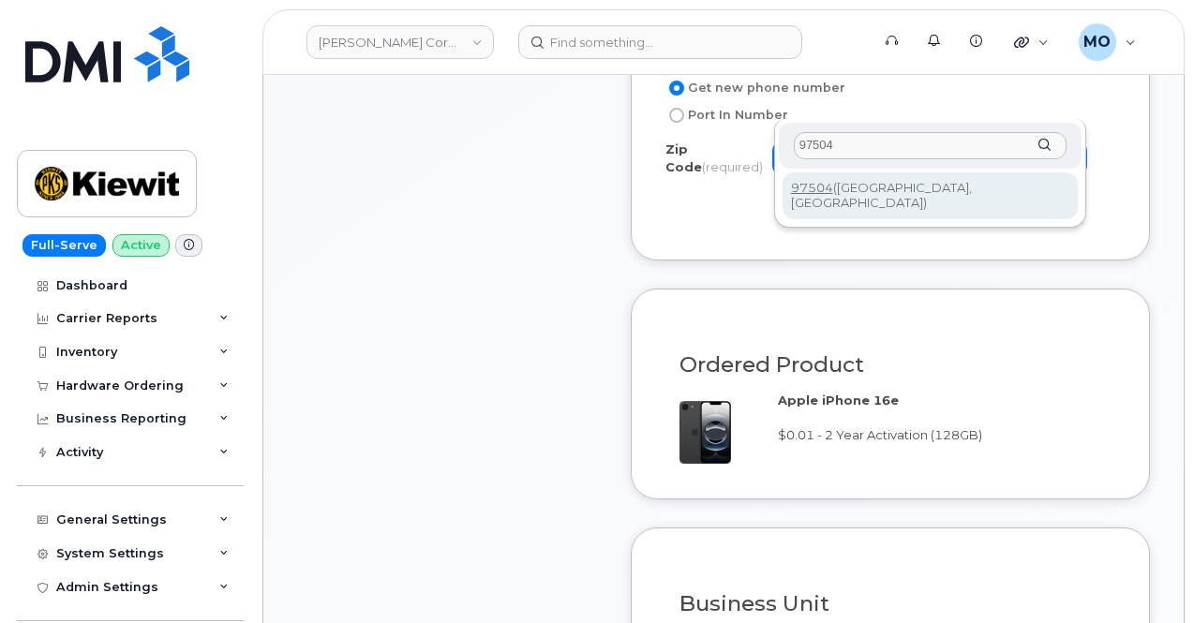
type input "97504"
drag, startPoint x: 856, startPoint y: 186, endPoint x: 864, endPoint y: 180, distance: 10.1
type input "97504 (Medford, OR)"
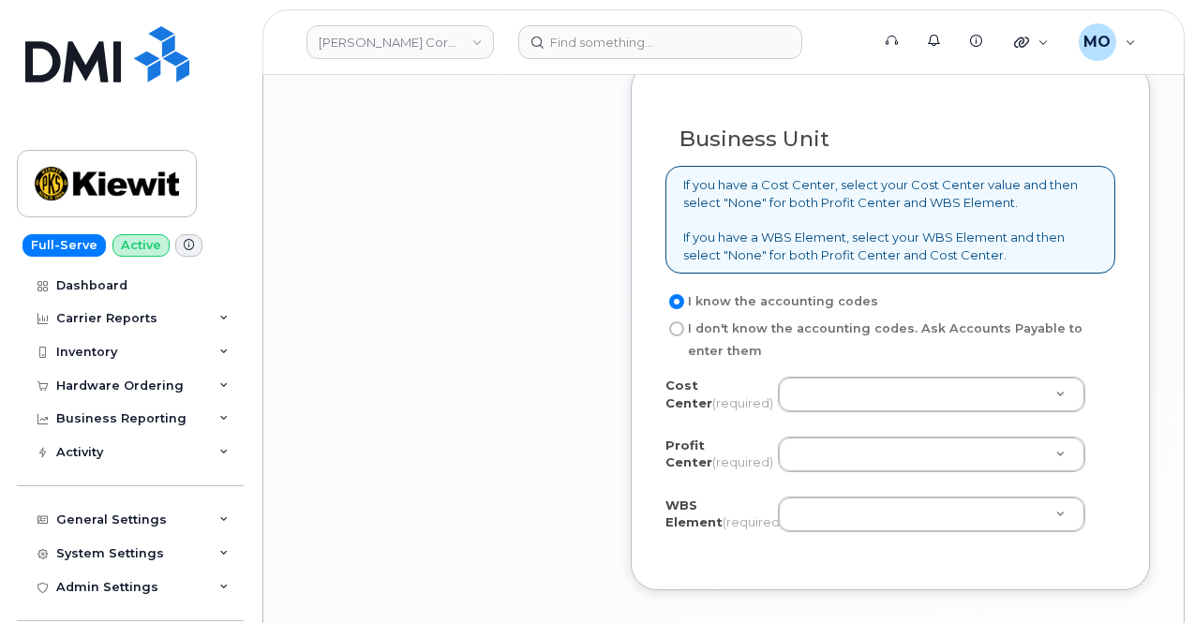
scroll to position [1594, 0]
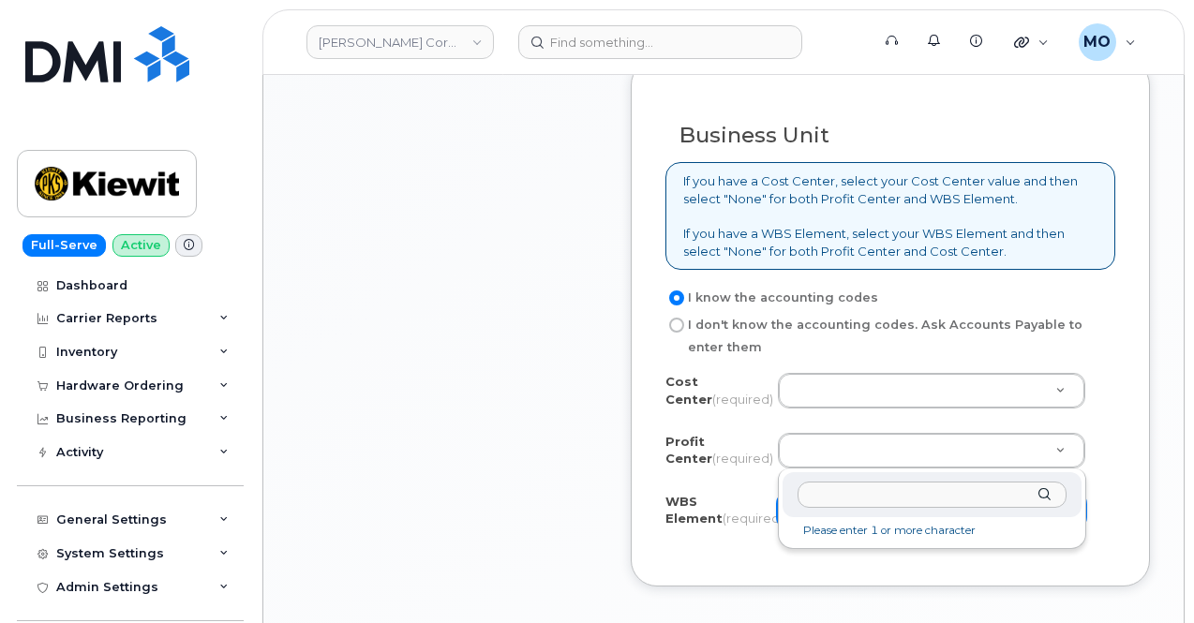
drag, startPoint x: 853, startPoint y: 444, endPoint x: 868, endPoint y: 425, distance: 24.7
drag, startPoint x: 823, startPoint y: 503, endPoint x: 835, endPoint y: 495, distance: 14.8
click at [824, 503] on input "text" at bounding box center [932, 495] width 269 height 27
paste input "105923.1128"
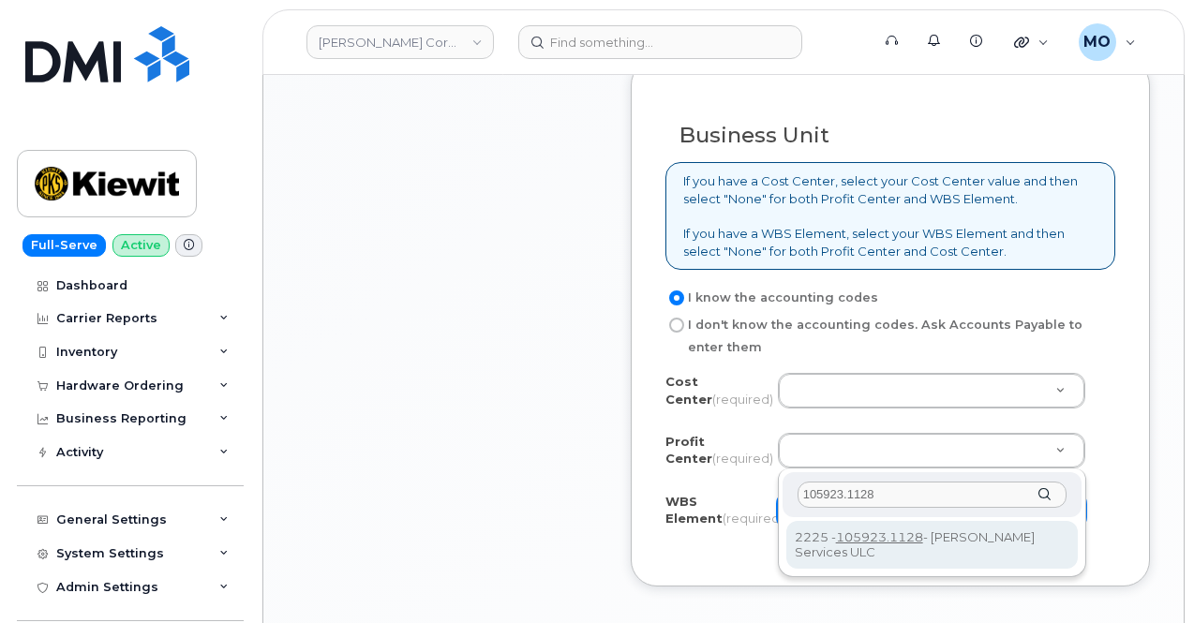
type input "105923.1128"
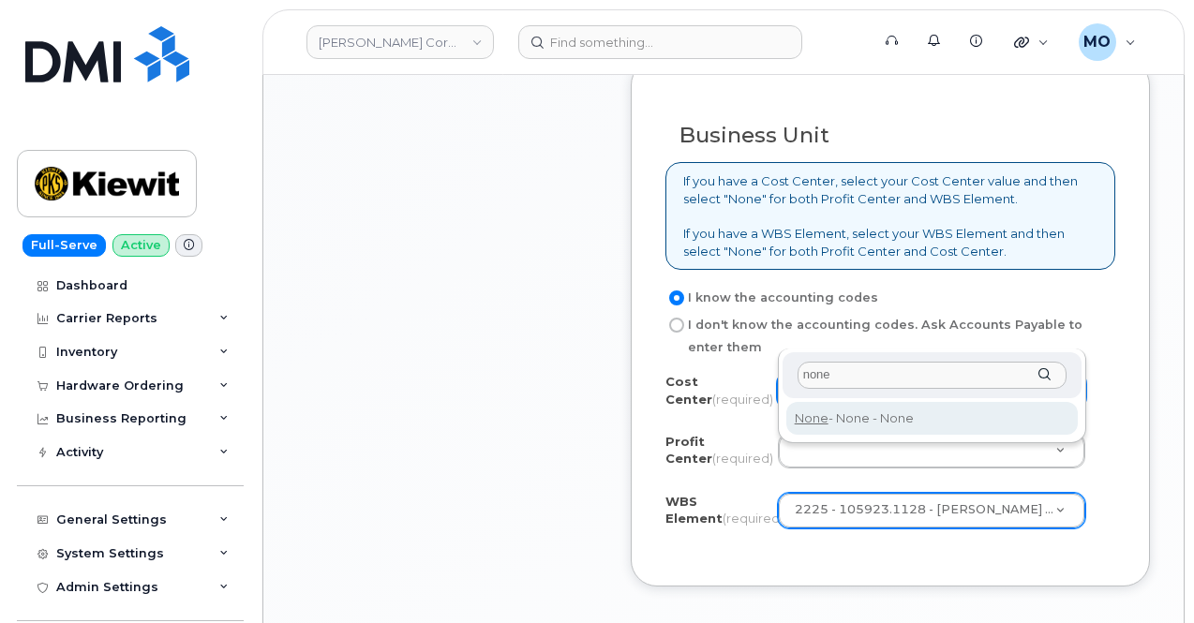
type input "none"
type input "None"
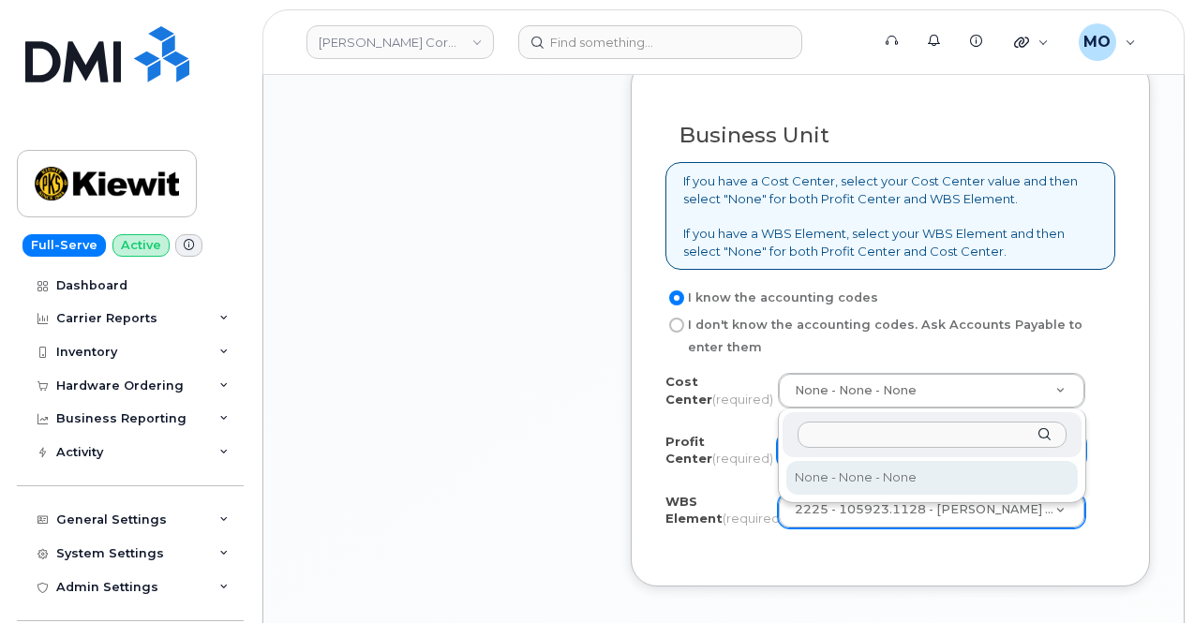
click at [896, 496] on div "None - None - None" at bounding box center [932, 456] width 308 height 95
select select "None"
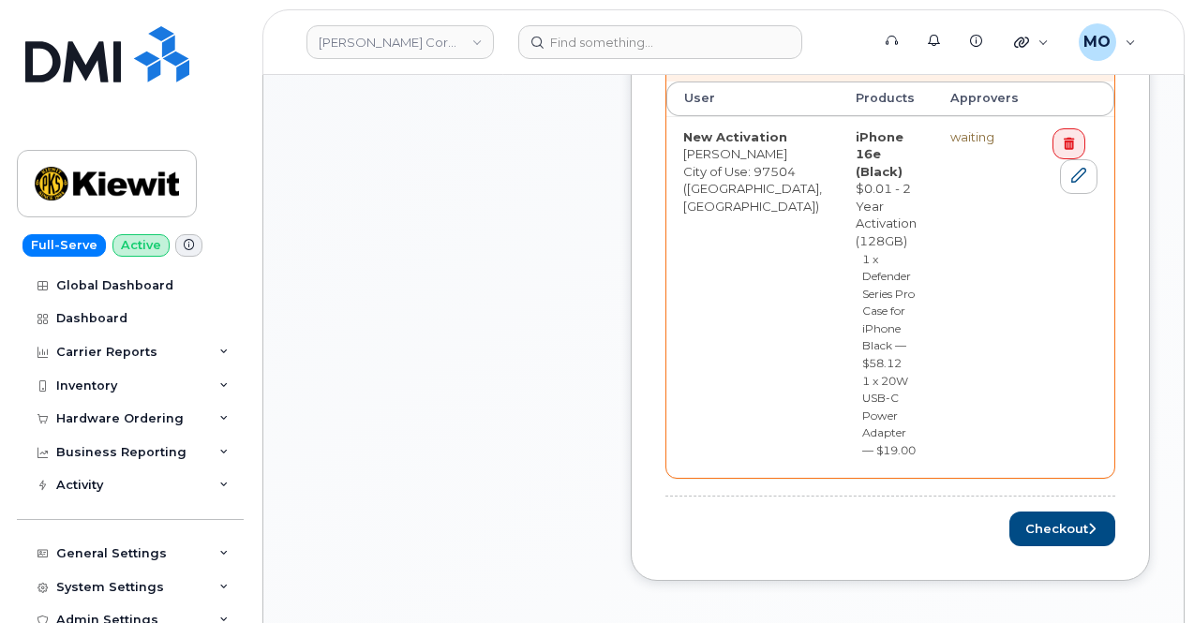
scroll to position [1031, 0]
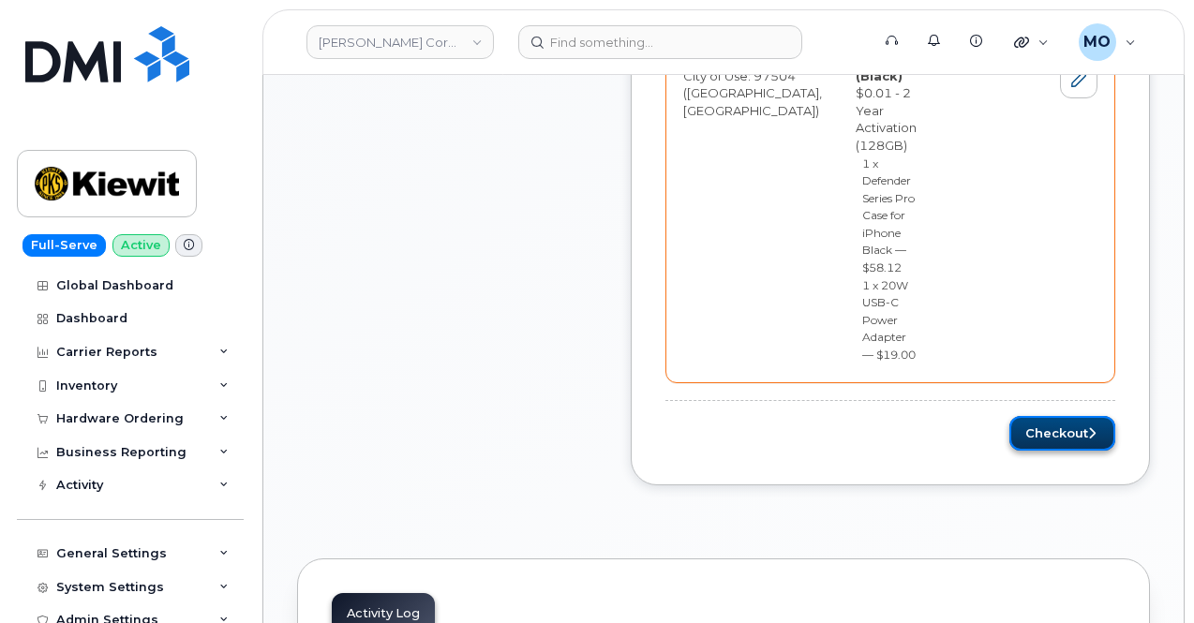
click at [1084, 416] on button "Checkout" at bounding box center [1063, 433] width 106 height 35
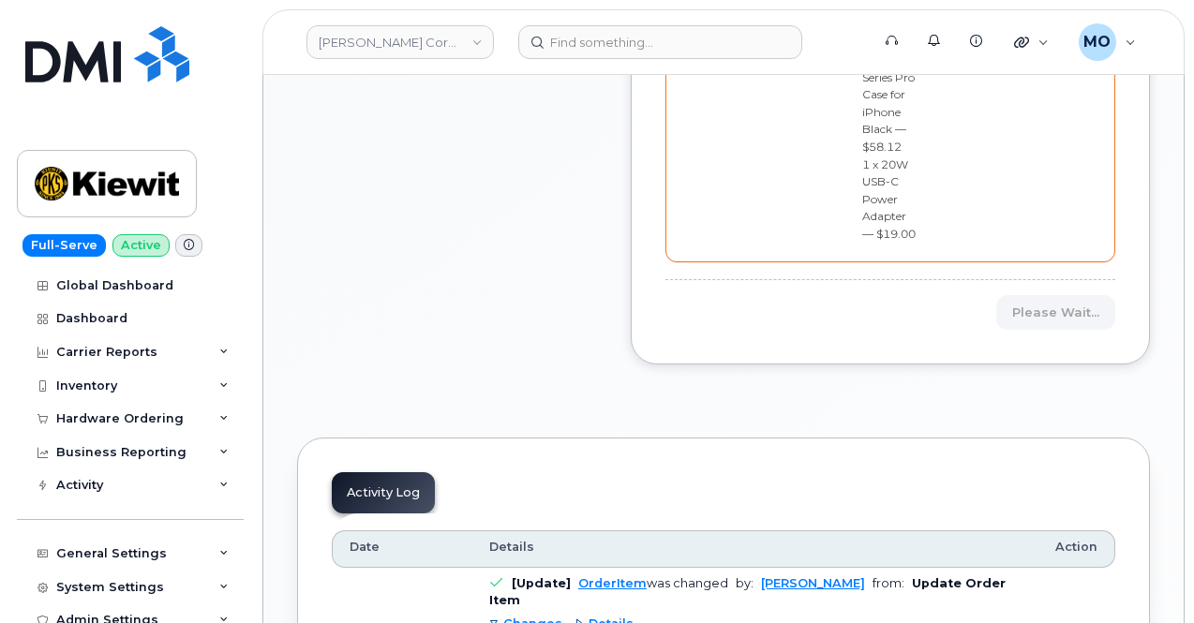
scroll to position [1219, 0]
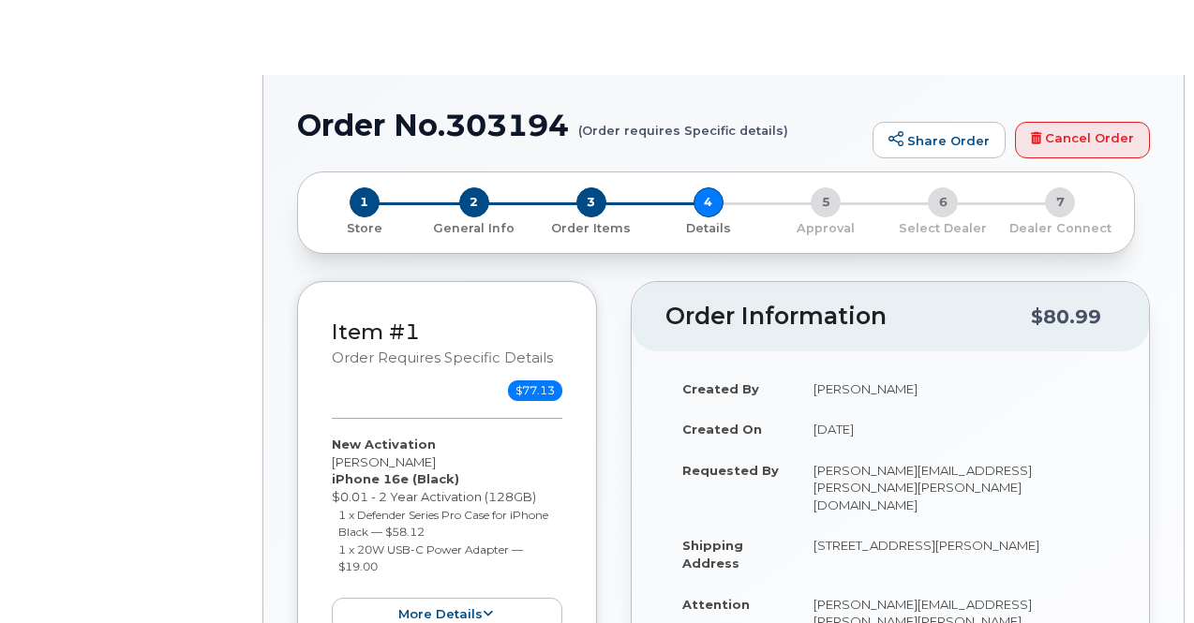
select select "Business Unlimited Smartphone"
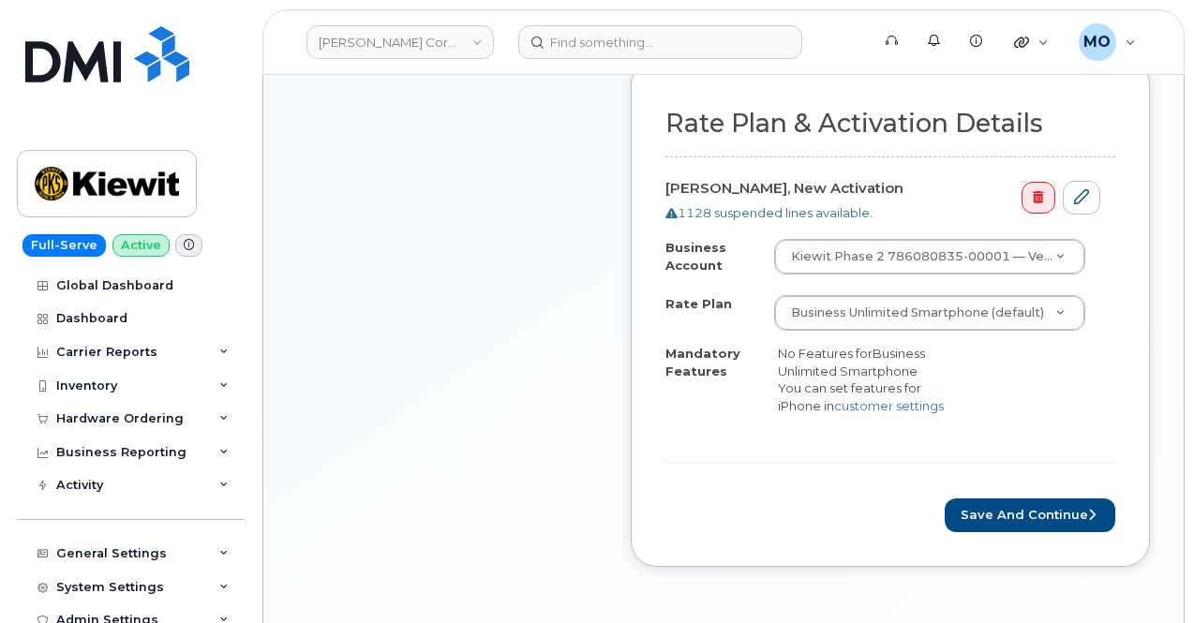
scroll to position [750, 0]
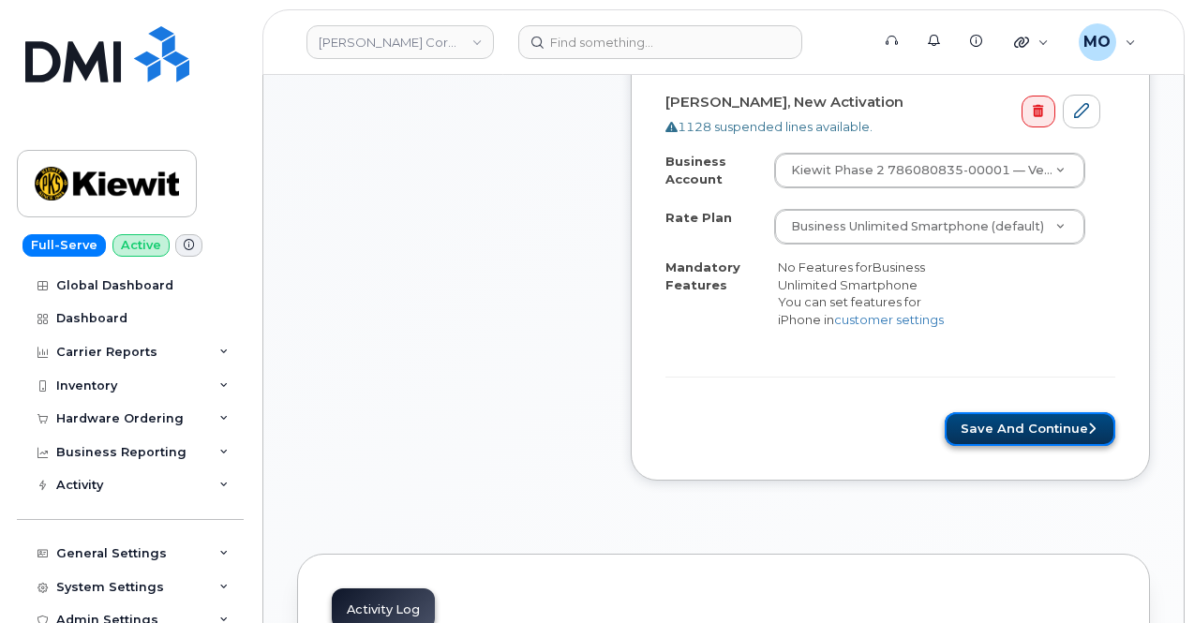
click at [1041, 412] on button "Save and Continue" at bounding box center [1030, 429] width 171 height 35
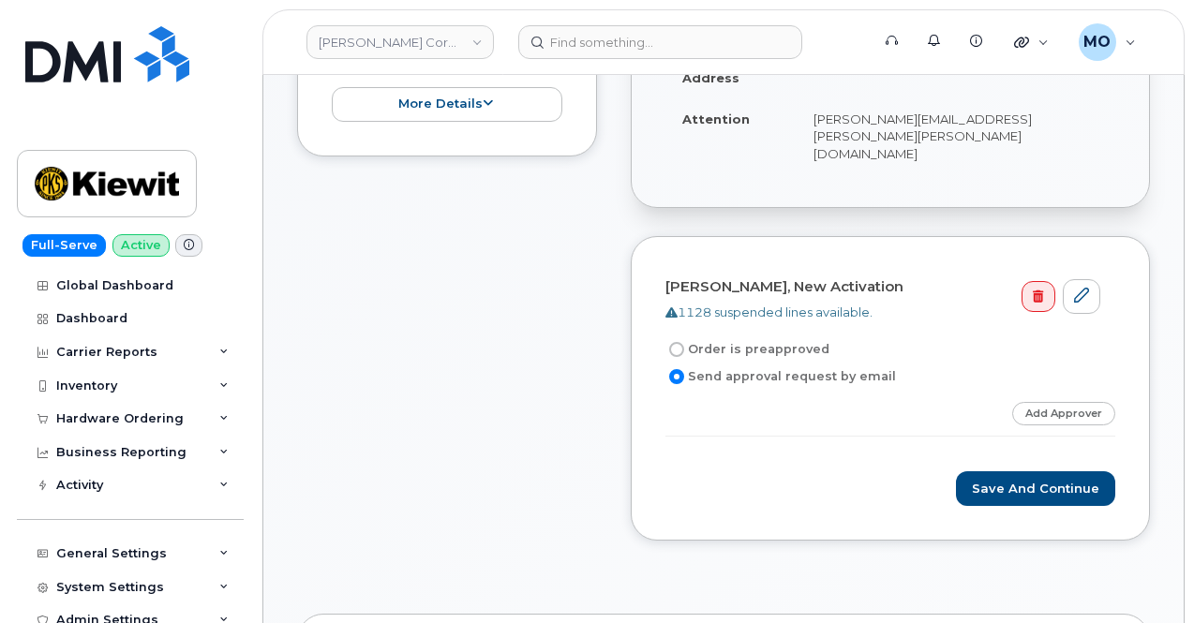
scroll to position [656, 0]
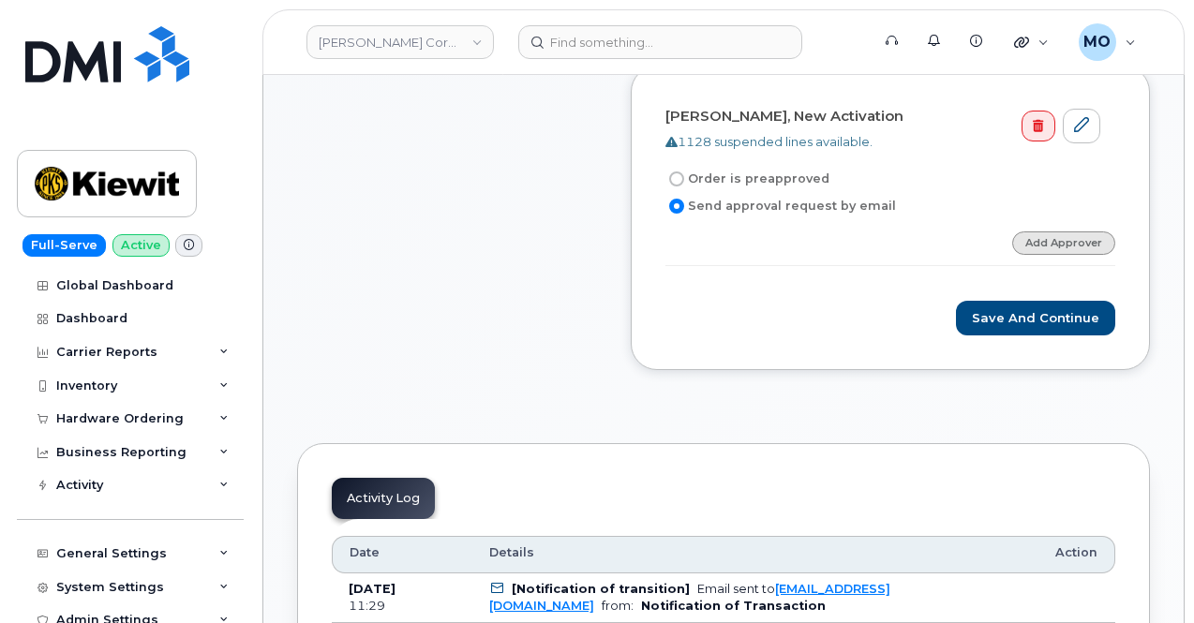
click at [1029, 232] on link "Add Approver" at bounding box center [1063, 243] width 103 height 23
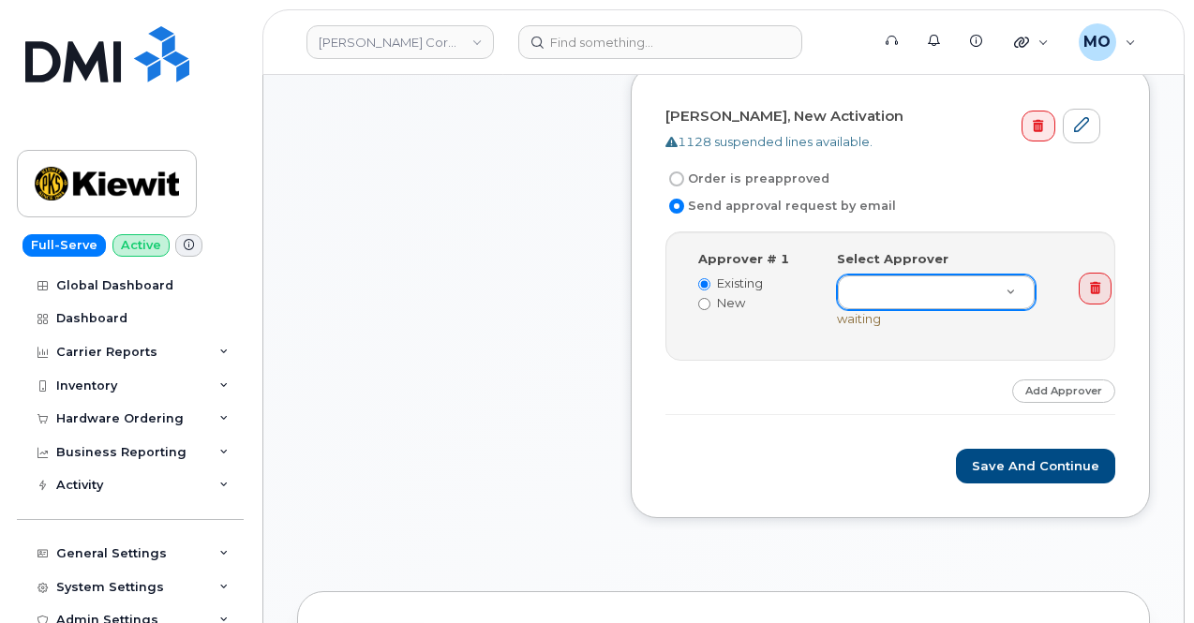
click at [882, 275] on div at bounding box center [936, 293] width 199 height 36
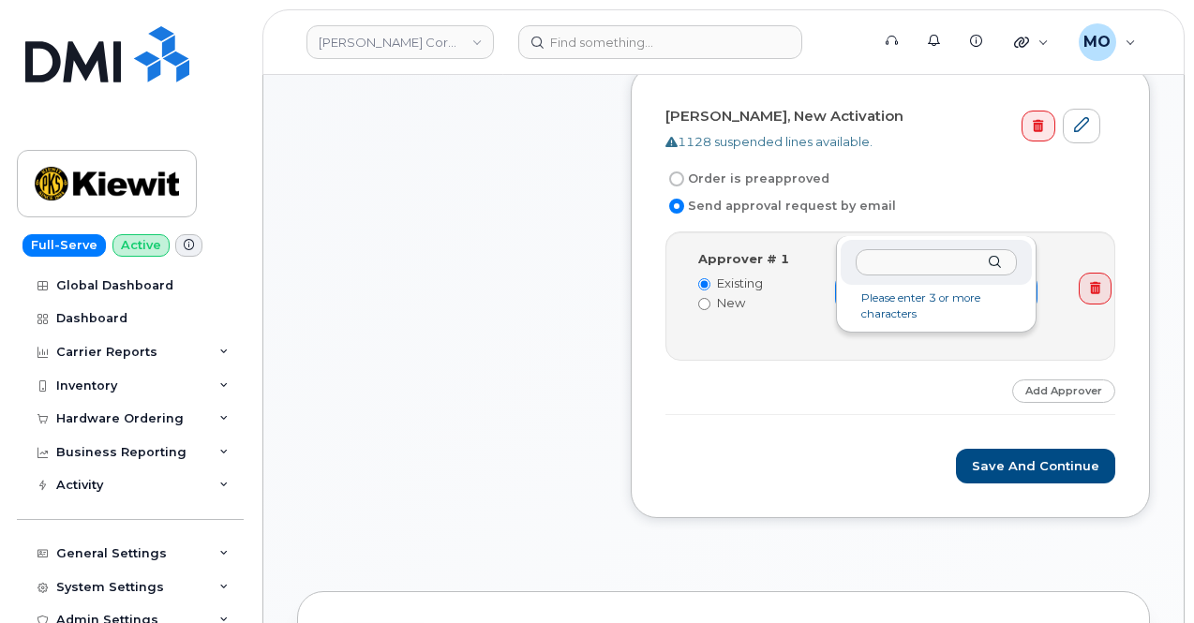
drag, startPoint x: 883, startPoint y: 216, endPoint x: 876, endPoint y: 235, distance: 21.1
click at [877, 259] on input "text" at bounding box center [936, 262] width 161 height 27
type input "Dan Eng"
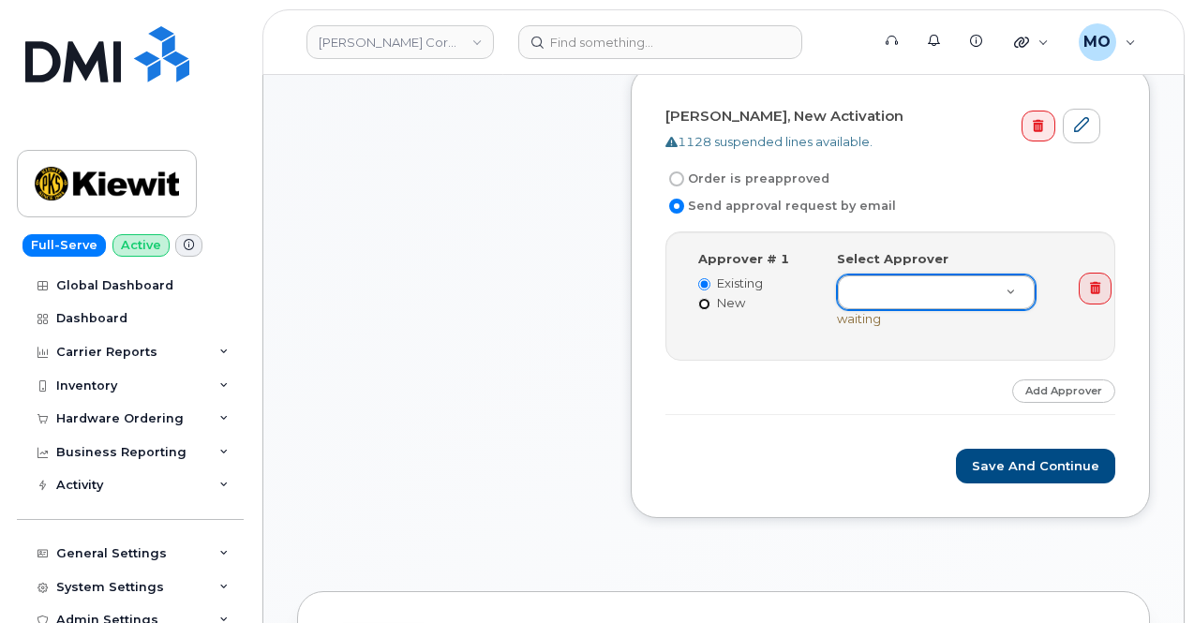
click at [709, 298] on input "New" at bounding box center [704, 304] width 12 height 12
radio input "true"
radio input "false"
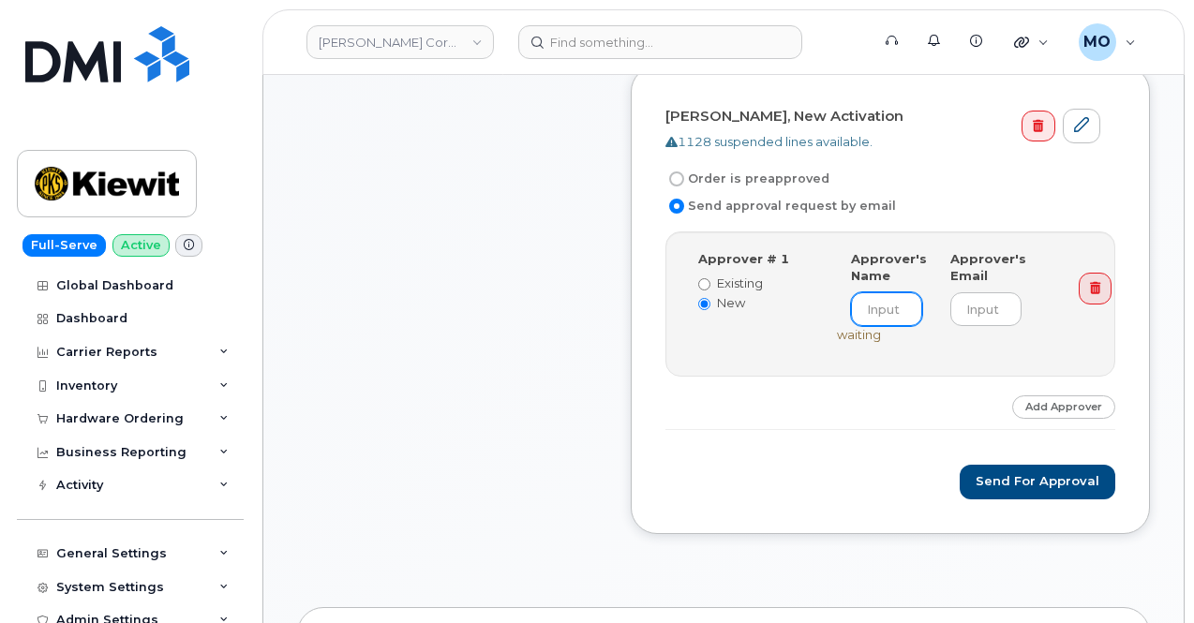
click at [883, 292] on input at bounding box center [886, 309] width 71 height 34
click at [892, 292] on input at bounding box center [886, 309] width 71 height 34
paste input "DANIEL.ENG@1884LINECO.COM"
type input "DANIEL.ENG@1884LINECO.COM"
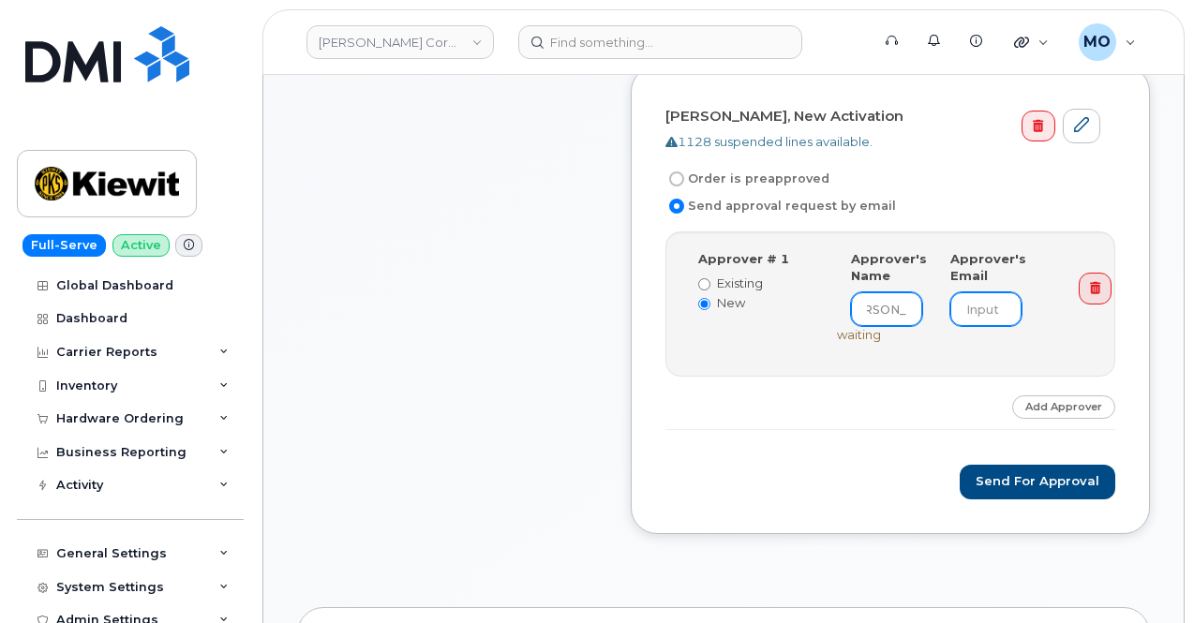
type input "Daniel Eng"
click at [1011, 292] on input "email" at bounding box center [986, 309] width 71 height 34
paste input "DANIEL.ENG@1884LINECO.COM"
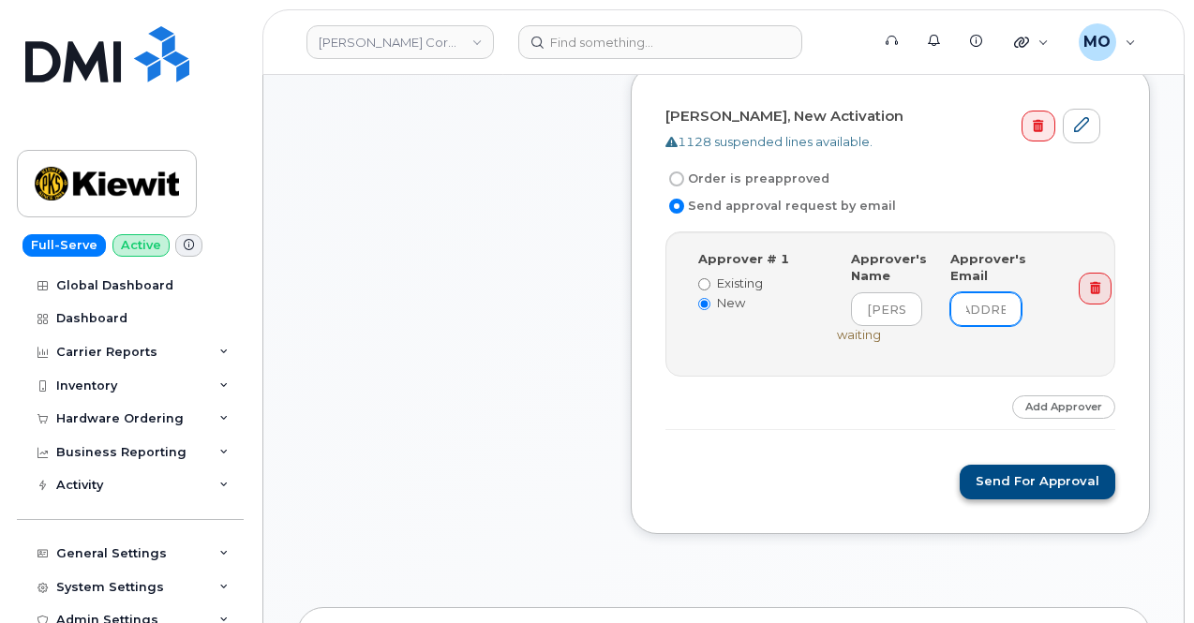
type input "DANIEL.ENG@1884LINECO.COM"
click at [1065, 465] on button "Send for Approval" at bounding box center [1038, 482] width 156 height 35
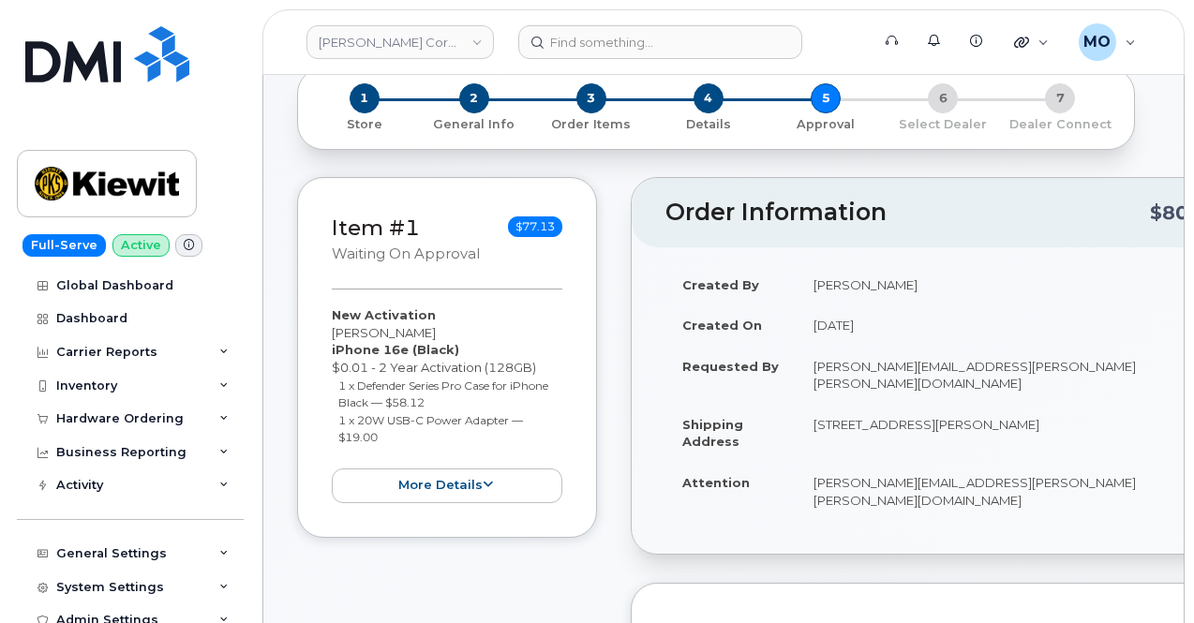
scroll to position [94, 0]
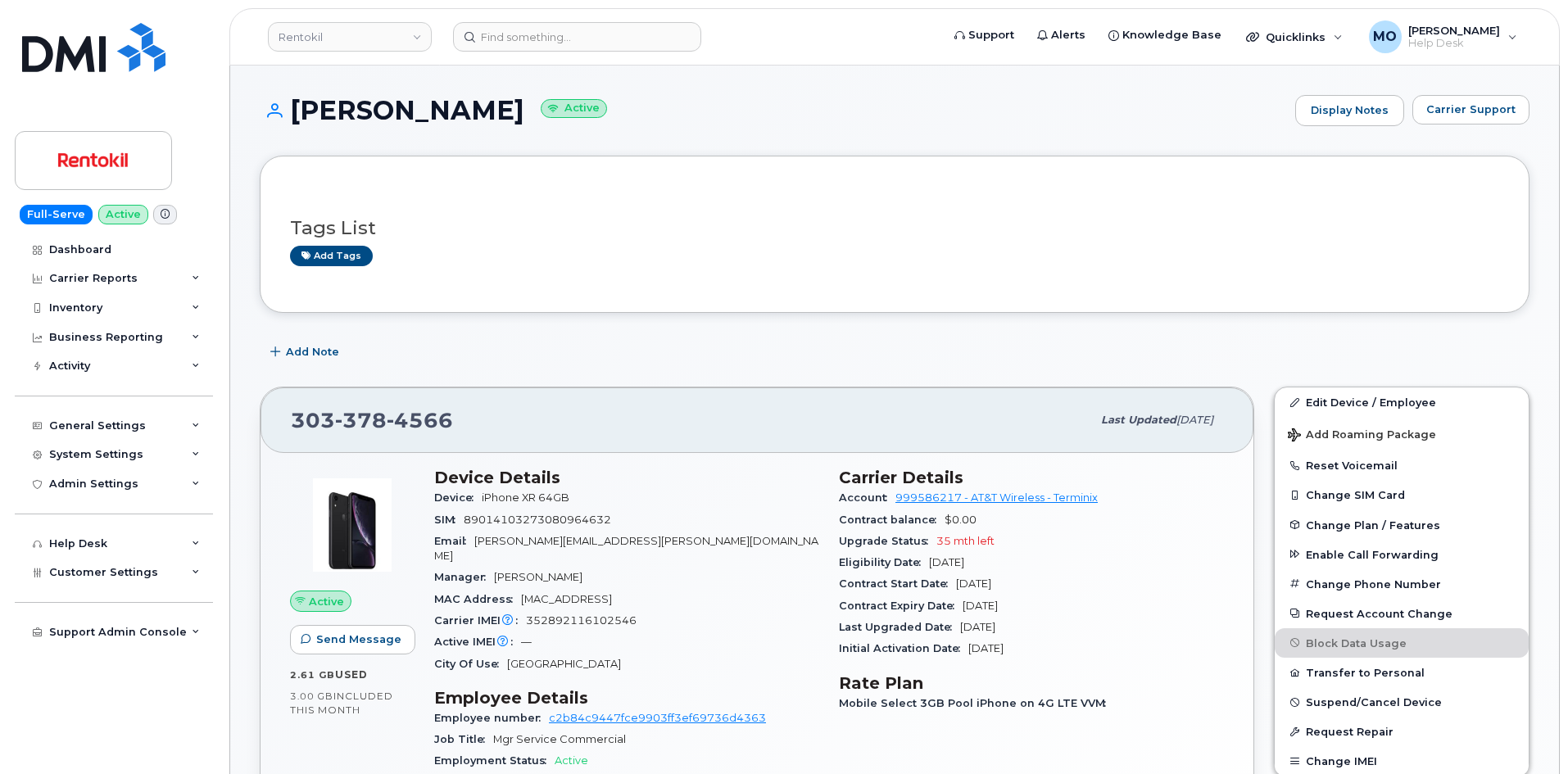
scroll to position [410, 0]
